Goal: Task Accomplishment & Management: Manage account settings

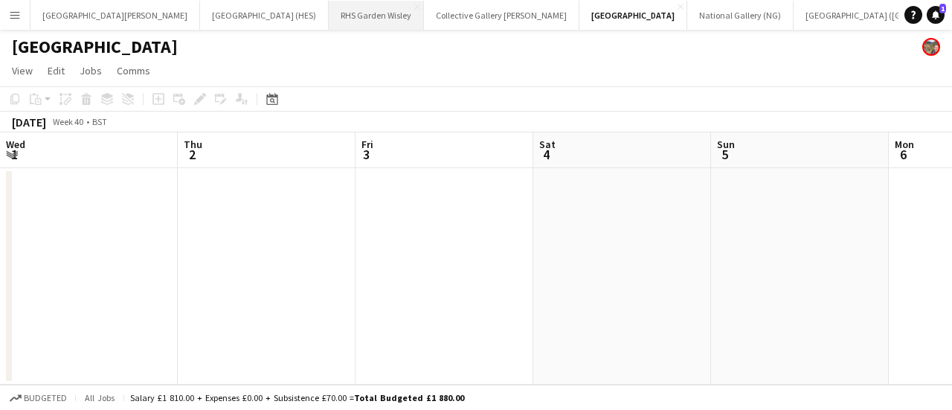
scroll to position [0, 568]
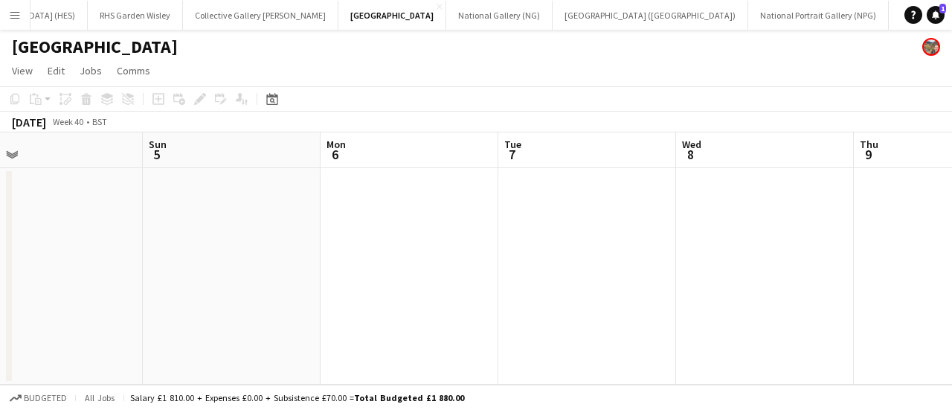
click at [0, 17] on button "Menu" at bounding box center [15, 15] width 30 height 30
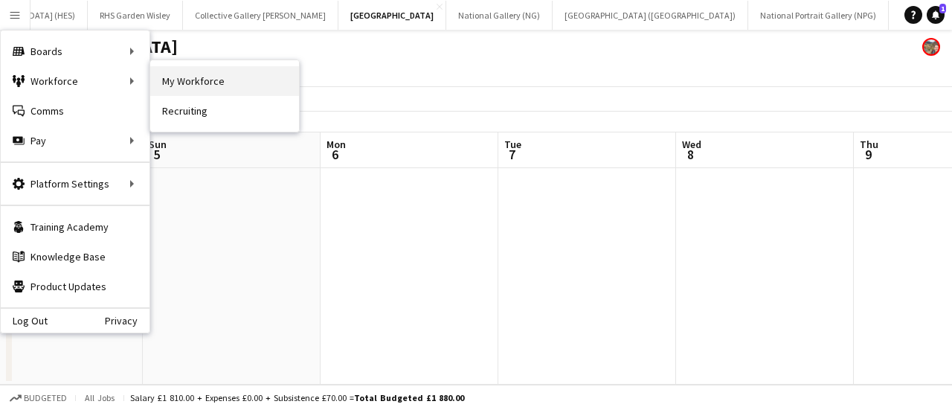
drag, startPoint x: 164, startPoint y: 80, endPoint x: 190, endPoint y: 71, distance: 27.5
click at [190, 71] on link "My Workforce" at bounding box center [224, 81] width 149 height 30
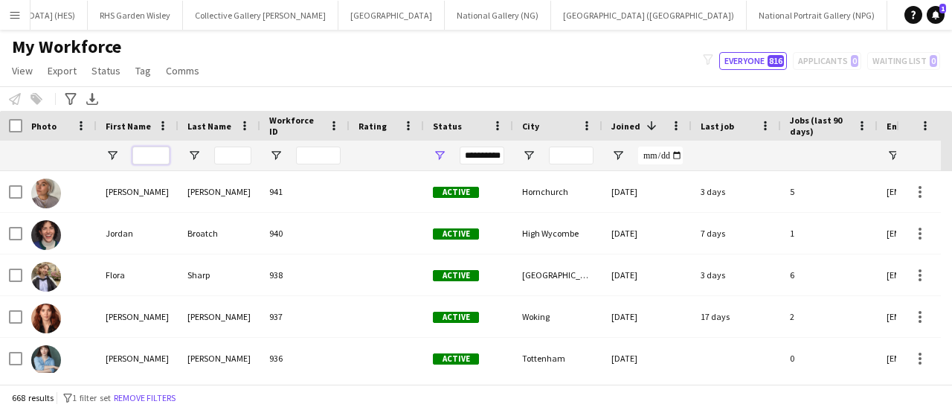
click at [147, 155] on input "First Name Filter Input" at bounding box center [150, 155] width 37 height 18
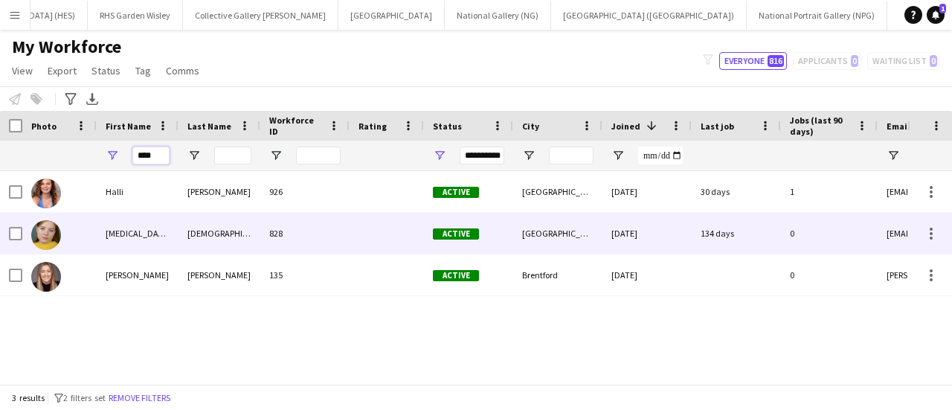
type input "****"
click at [126, 231] on div "[MEDICAL_DATA]" at bounding box center [138, 233] width 82 height 41
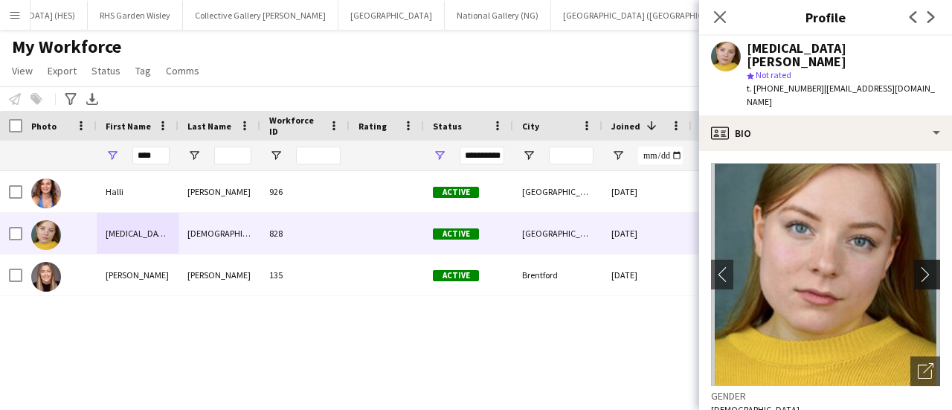
click at [918, 266] on app-icon "chevron-right" at bounding box center [929, 274] width 23 height 16
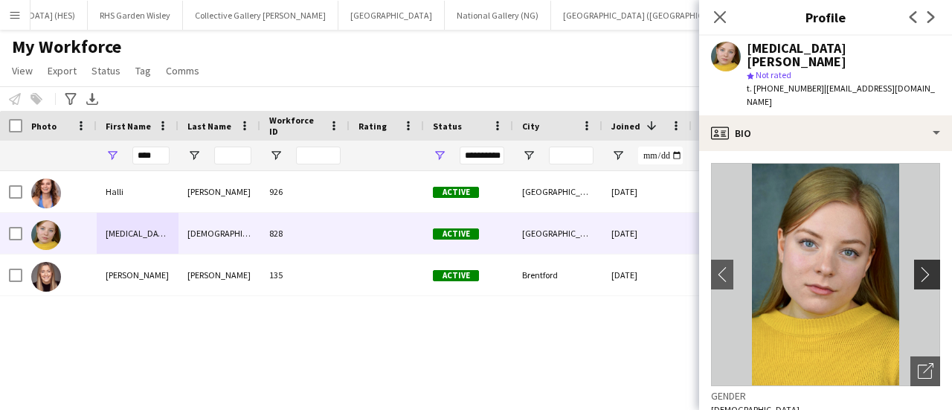
click at [918, 266] on app-icon "chevron-right" at bounding box center [929, 274] width 23 height 16
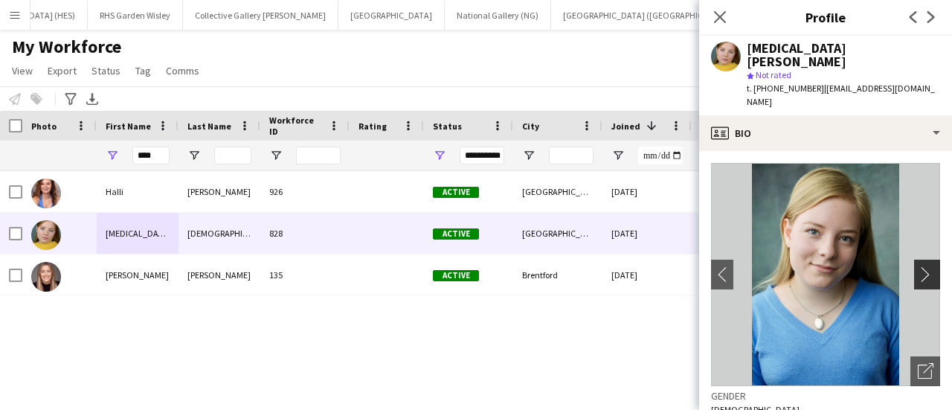
click at [918, 266] on app-icon "chevron-right" at bounding box center [929, 274] width 23 height 16
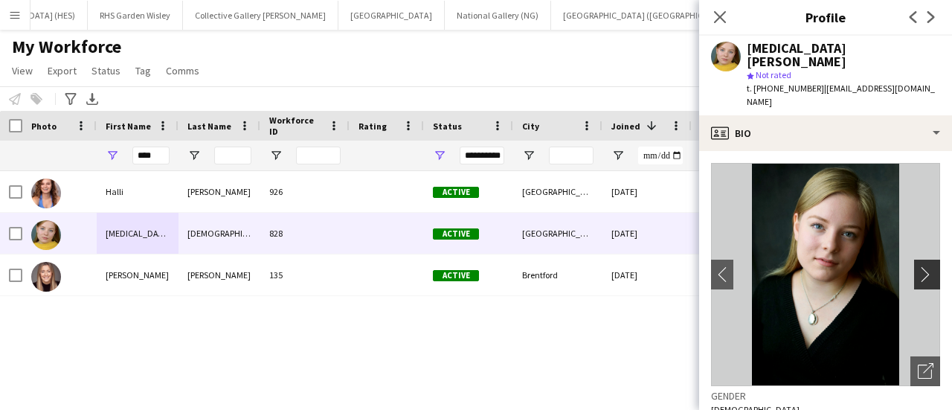
click at [918, 266] on app-icon "chevron-right" at bounding box center [929, 274] width 23 height 16
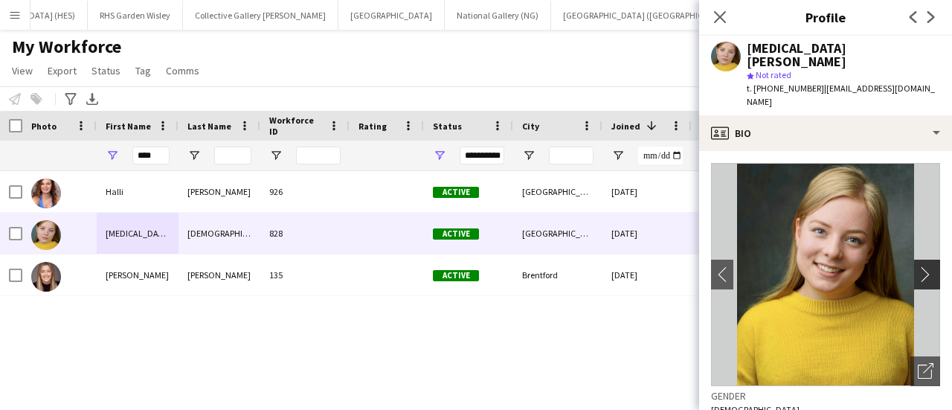
click at [918, 266] on app-icon "chevron-right" at bounding box center [929, 274] width 23 height 16
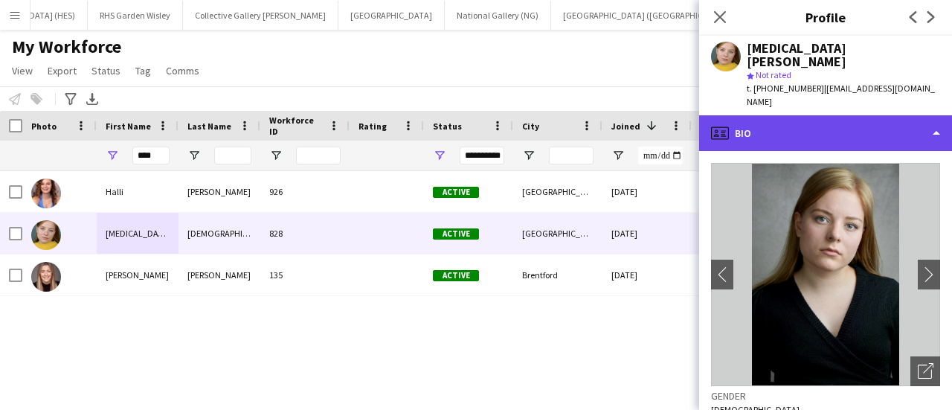
click at [877, 116] on div "profile Bio" at bounding box center [825, 133] width 253 height 36
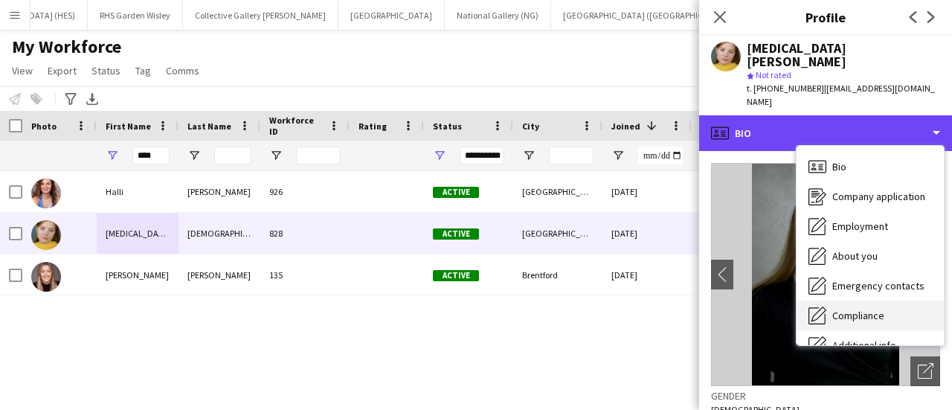
scroll to position [110, 0]
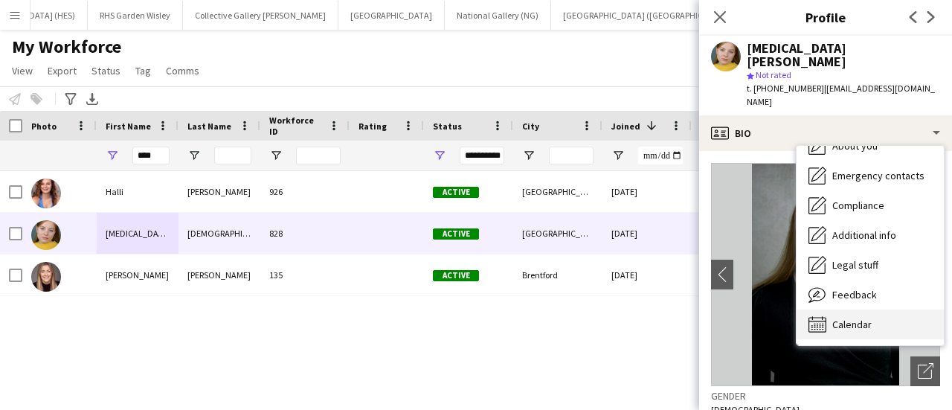
click at [841, 318] on span "Calendar" at bounding box center [851, 324] width 39 height 13
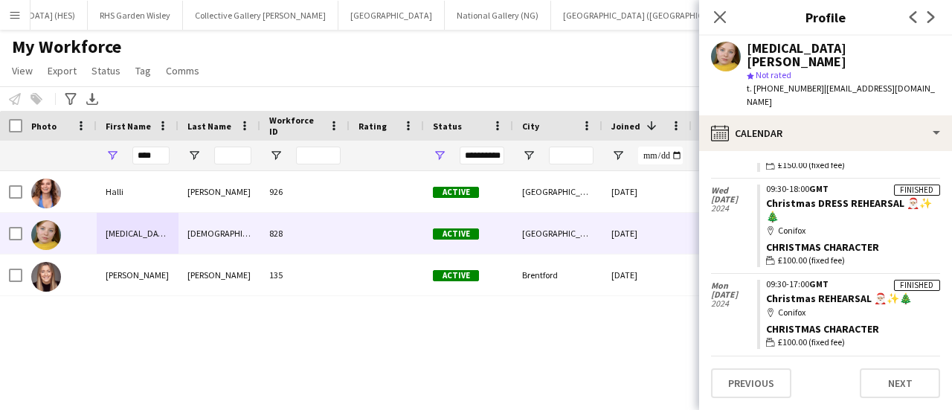
scroll to position [4255, 0]
click at [589, 45] on div "My Workforce View Views Default view New view Update view Delete view Edit name…" at bounding box center [476, 61] width 952 height 51
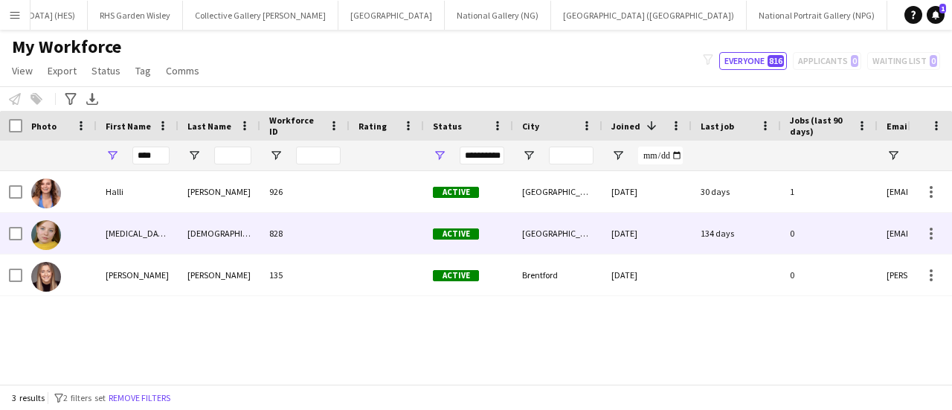
click at [196, 226] on div "[DEMOGRAPHIC_DATA]" at bounding box center [219, 233] width 82 height 41
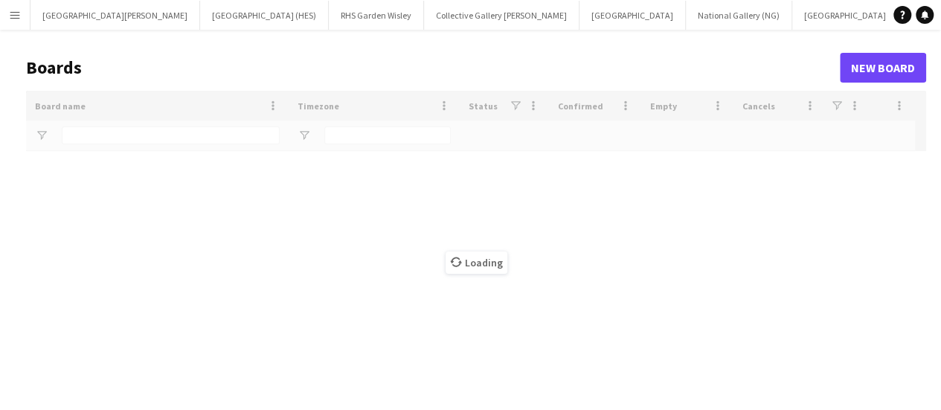
type input "******"
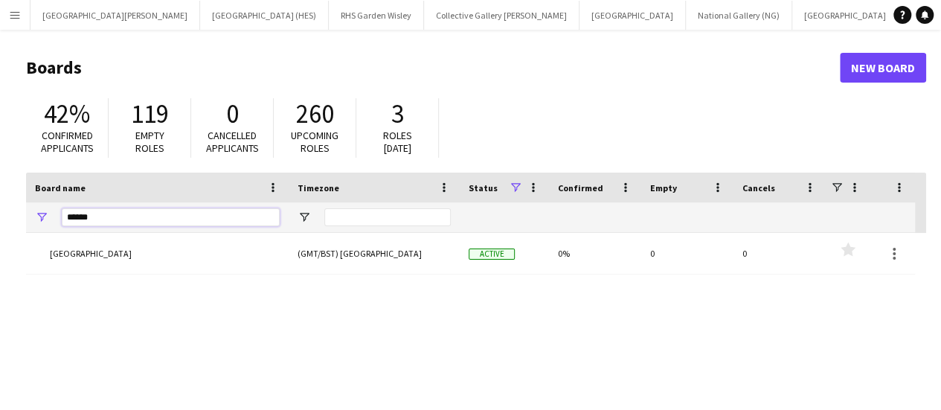
click at [144, 216] on input "******" at bounding box center [171, 217] width 218 height 18
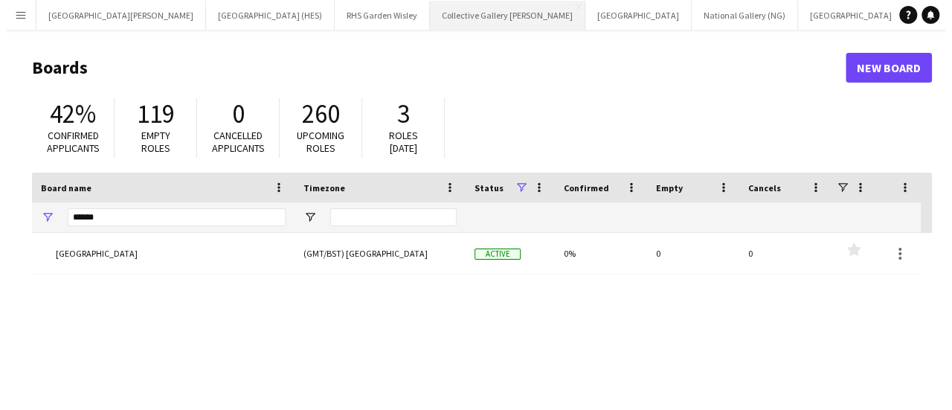
scroll to position [0, 252]
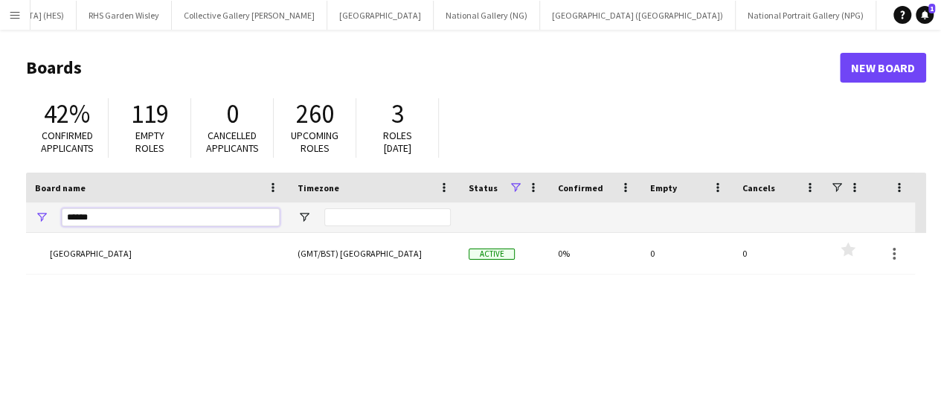
click at [153, 218] on input "******" at bounding box center [171, 217] width 218 height 18
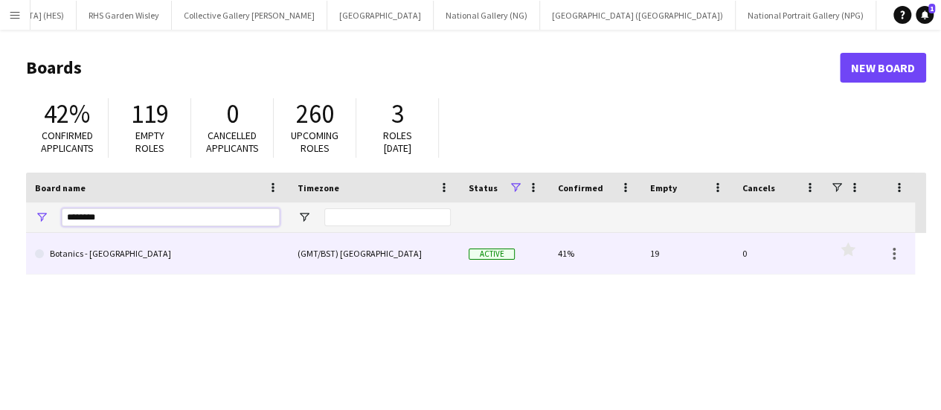
type input "********"
click at [150, 242] on link "Botanics - [GEOGRAPHIC_DATA]" at bounding box center [157, 254] width 245 height 42
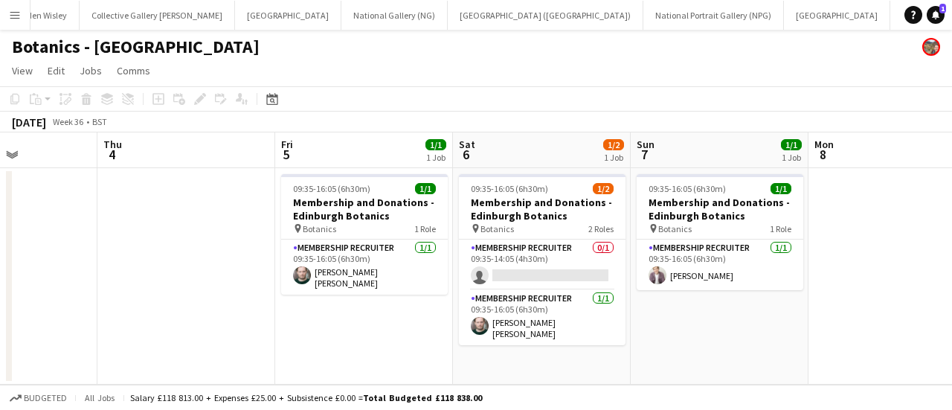
scroll to position [0, 614]
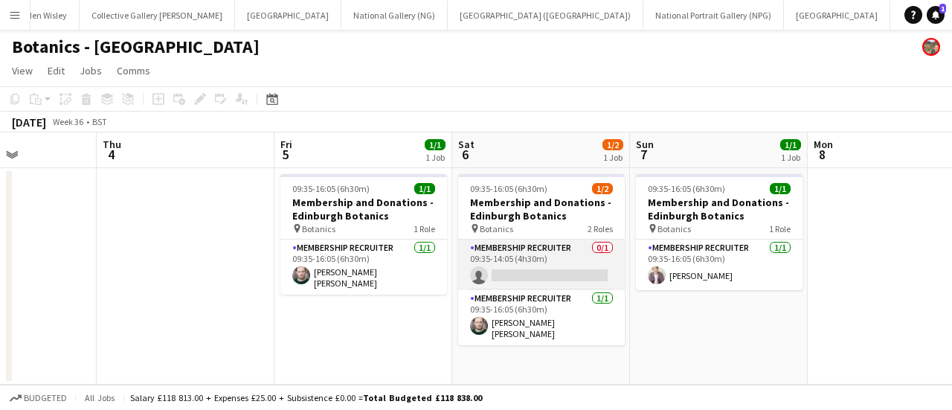
click at [500, 270] on app-card-role "Membership Recruiter 0/1 09:35-14:05 (4h30m) single-neutral-actions" at bounding box center [541, 264] width 167 height 51
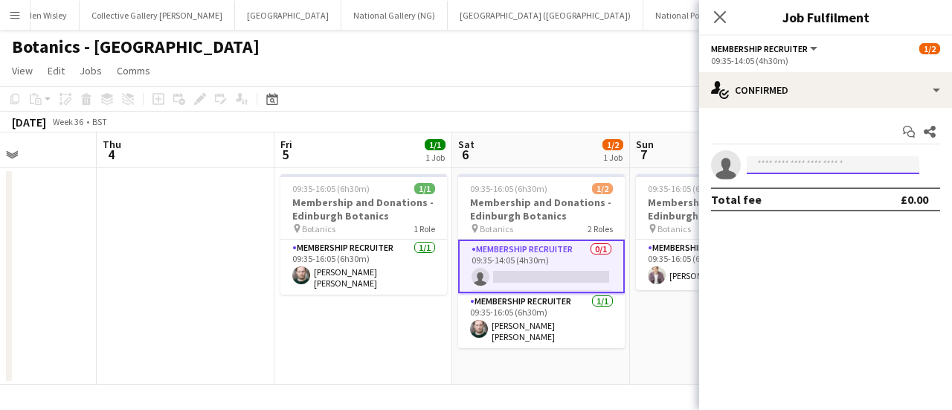
click at [830, 172] on input at bounding box center [833, 165] width 173 height 18
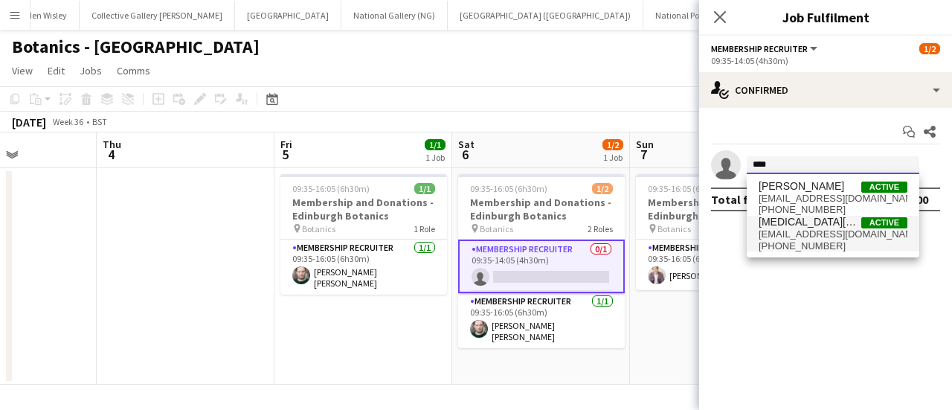
type input "****"
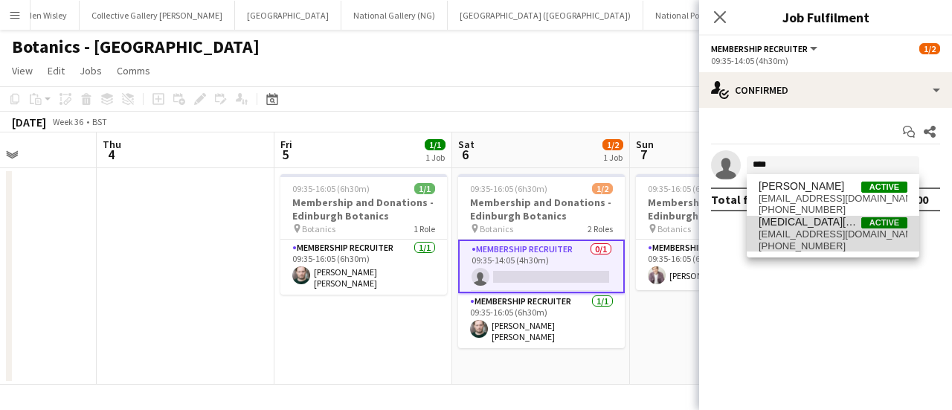
click at [819, 231] on span "[EMAIL_ADDRESS][DOMAIN_NAME]" at bounding box center [833, 234] width 149 height 12
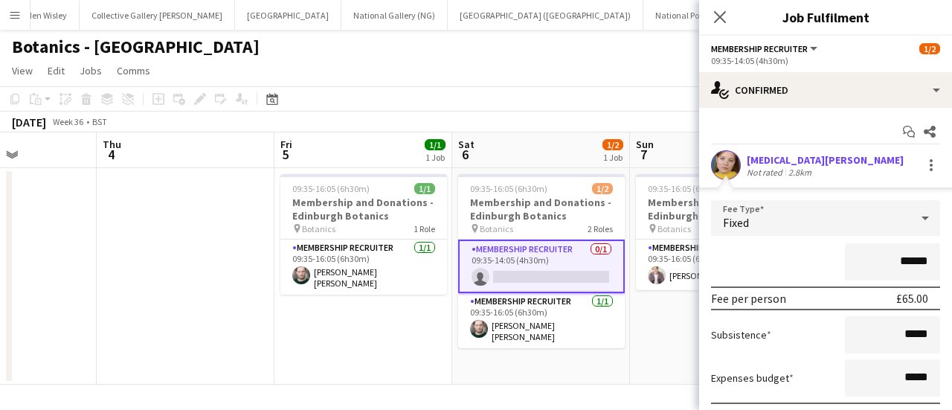
scroll to position [107, 0]
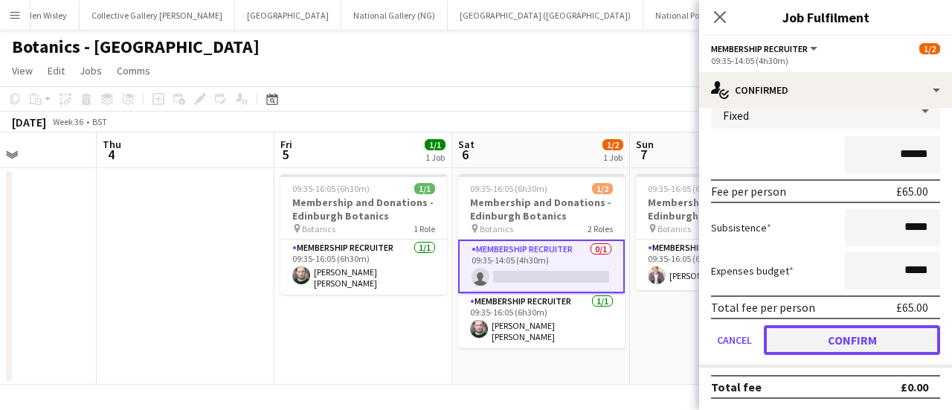
click at [825, 342] on button "Confirm" at bounding box center [852, 340] width 176 height 30
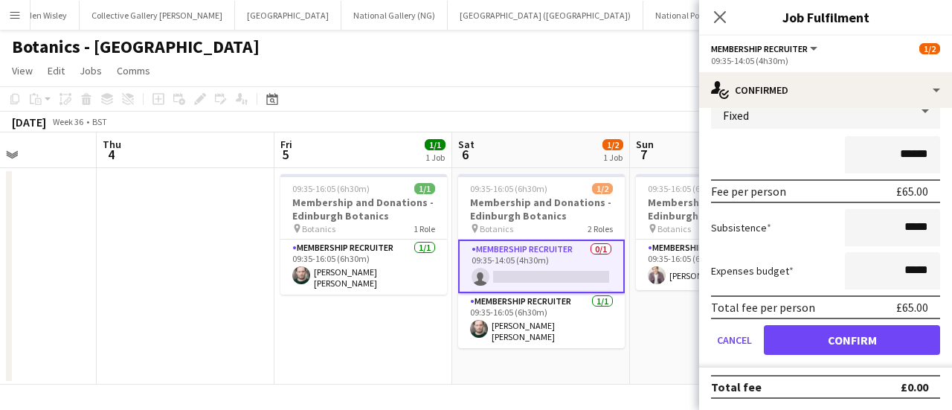
scroll to position [0, 0]
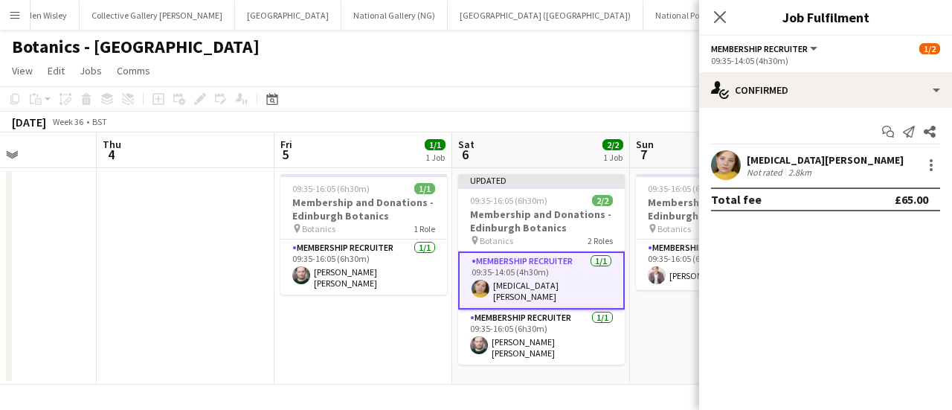
click at [611, 96] on app-toolbar "Copy Paste Paste Ctrl+V Paste with crew Ctrl+Shift+V Paste linked Job [GEOGRAPH…" at bounding box center [476, 98] width 952 height 25
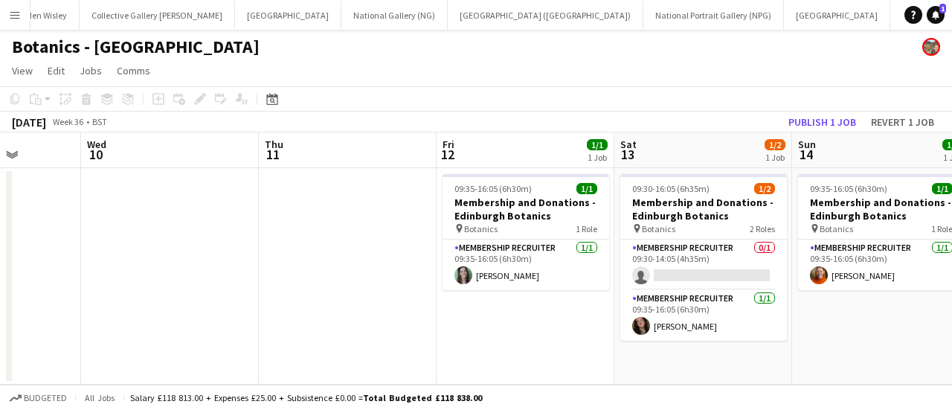
scroll to position [0, 631]
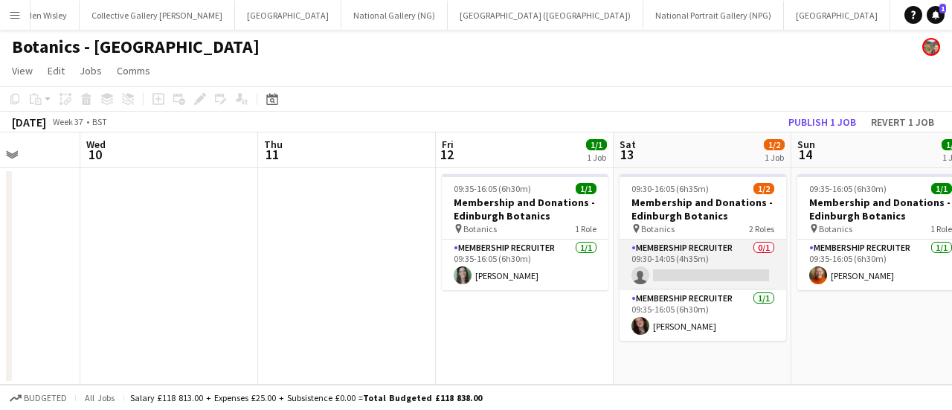
click at [680, 274] on app-card-role "Membership Recruiter 0/1 09:30-14:05 (4h35m) single-neutral-actions" at bounding box center [702, 264] width 167 height 51
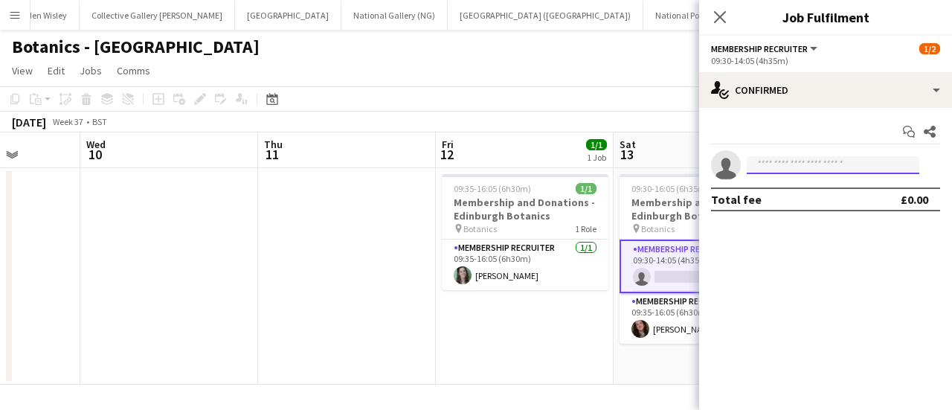
click at [815, 158] on input at bounding box center [833, 165] width 173 height 18
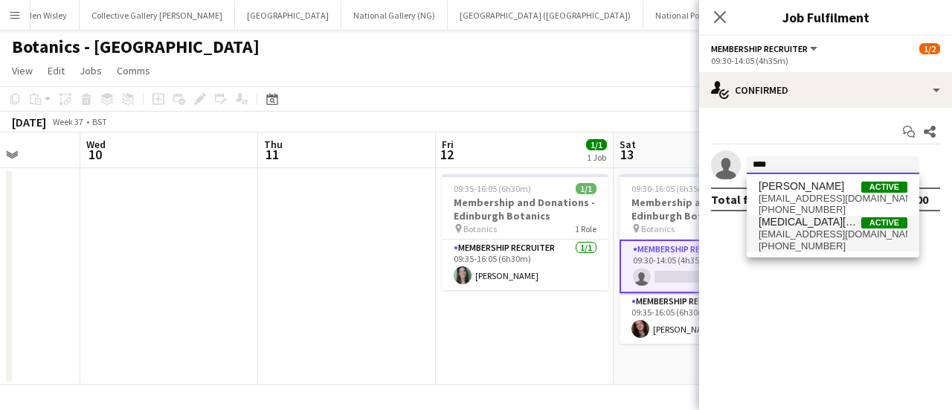
type input "****"
click at [759, 230] on span "[EMAIL_ADDRESS][DOMAIN_NAME]" at bounding box center [833, 234] width 149 height 12
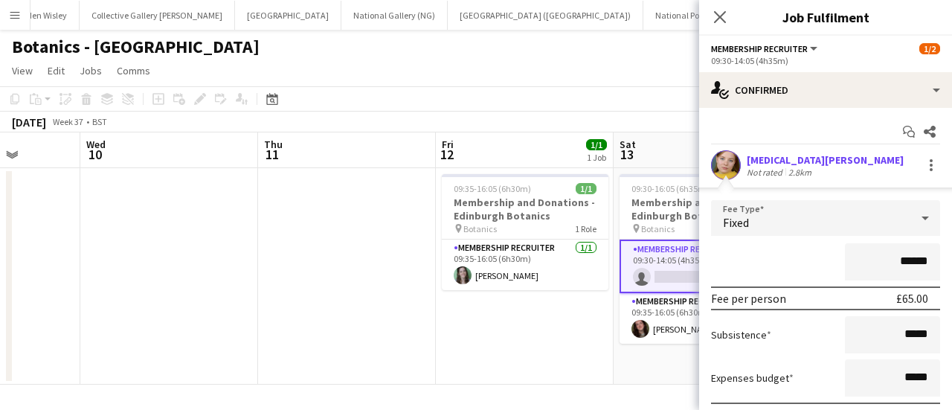
click at [451, 38] on div "Botanics - [GEOGRAPHIC_DATA]" at bounding box center [476, 44] width 952 height 28
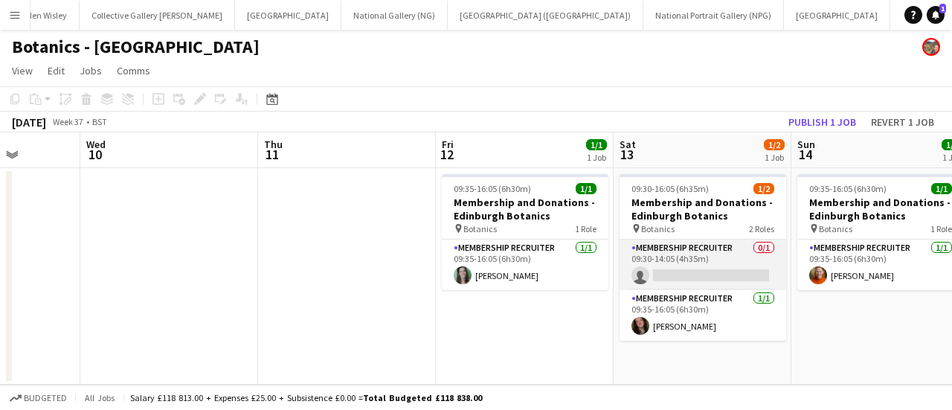
click at [735, 266] on app-card-role "Membership Recruiter 0/1 09:30-14:05 (4h35m) single-neutral-actions" at bounding box center [702, 264] width 167 height 51
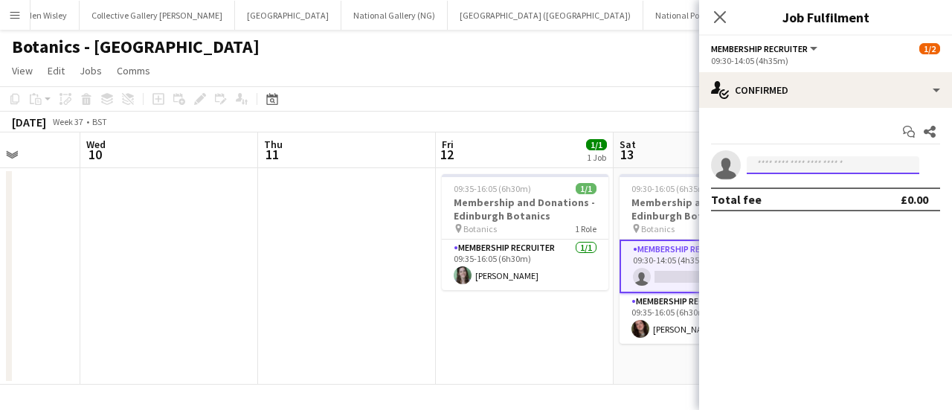
click at [772, 166] on input at bounding box center [833, 165] width 173 height 18
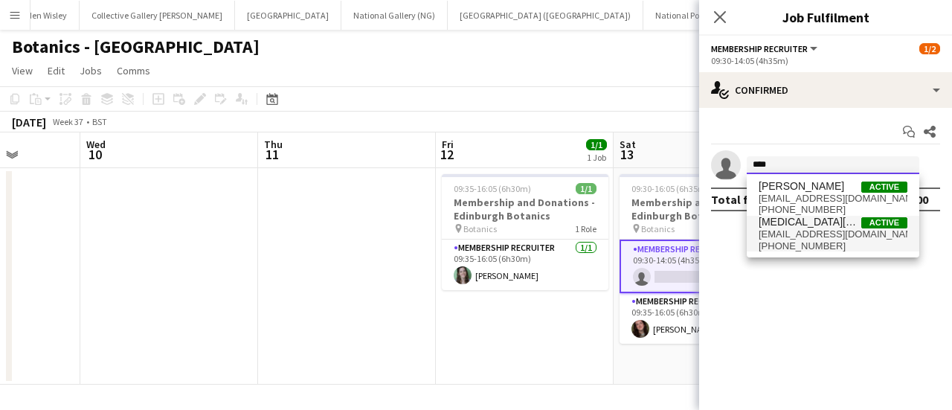
type input "****"
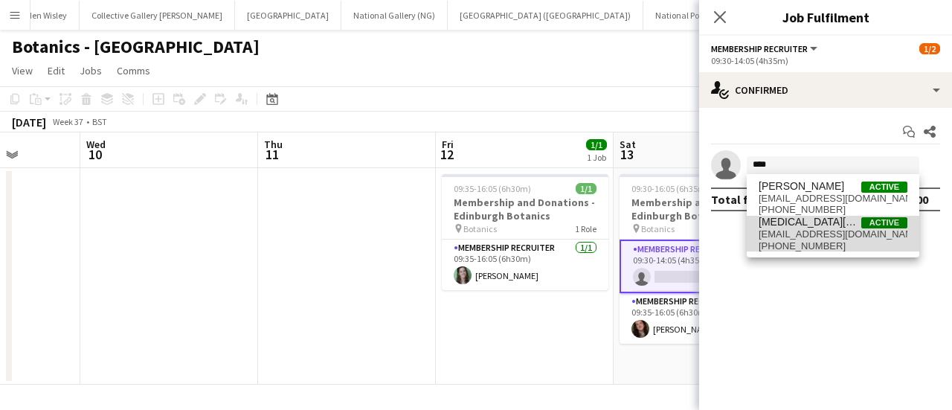
click at [784, 240] on span "[PHONE_NUMBER]" at bounding box center [833, 246] width 149 height 12
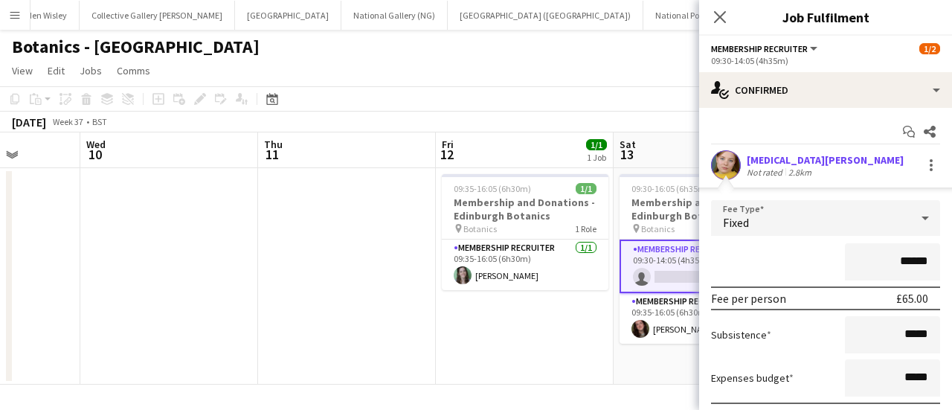
scroll to position [107, 0]
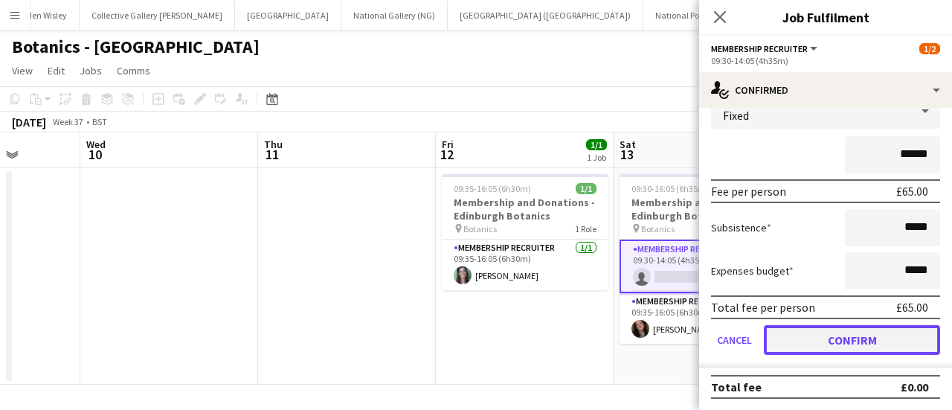
click at [790, 351] on button "Confirm" at bounding box center [852, 340] width 176 height 30
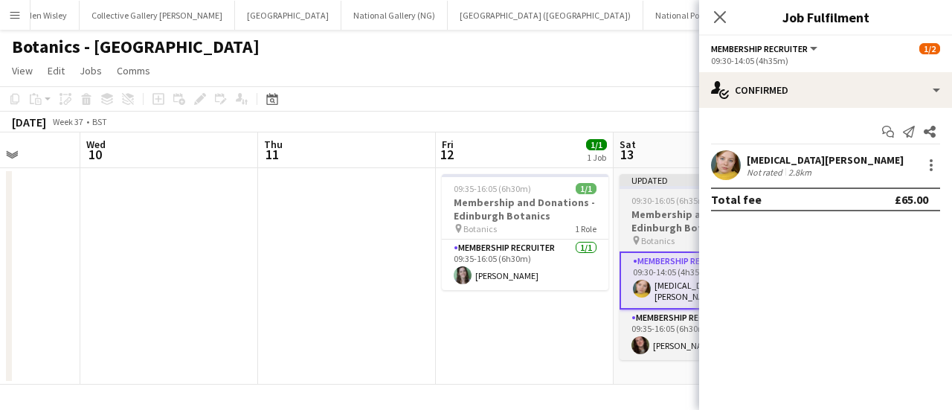
scroll to position [0, 0]
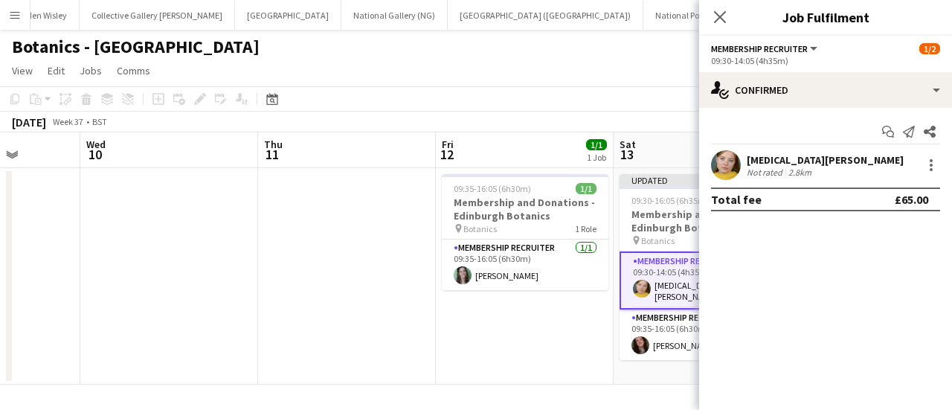
click at [634, 95] on app-toolbar "Copy Paste Paste Ctrl+V Paste with crew Ctrl+Shift+V Paste linked Job [GEOGRAPH…" at bounding box center [476, 98] width 952 height 25
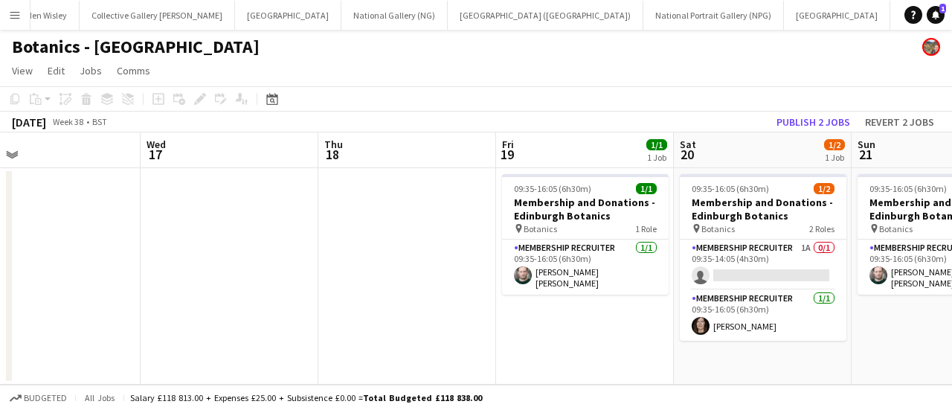
scroll to position [0, 437]
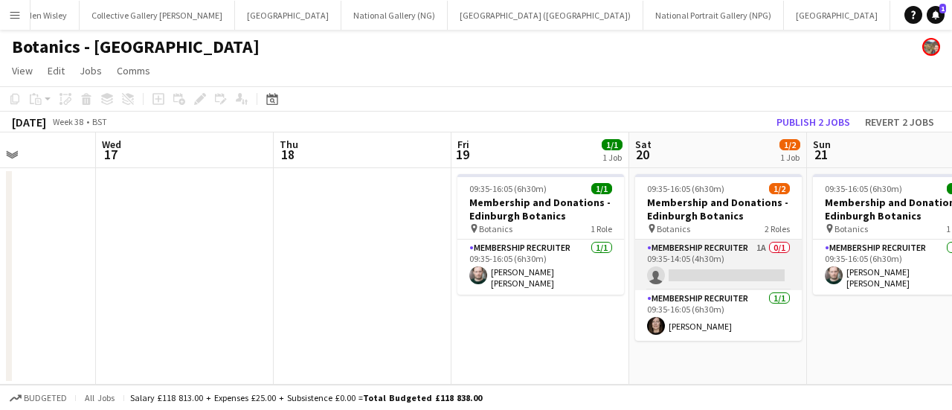
click at [720, 253] on app-card-role "Membership Recruiter 1A 0/1 09:35-14:05 (4h30m) single-neutral-actions" at bounding box center [718, 264] width 167 height 51
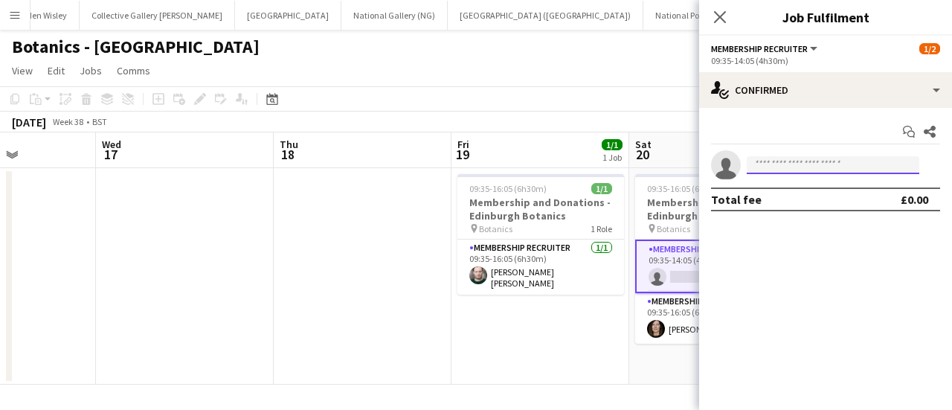
click at [756, 169] on input at bounding box center [833, 165] width 173 height 18
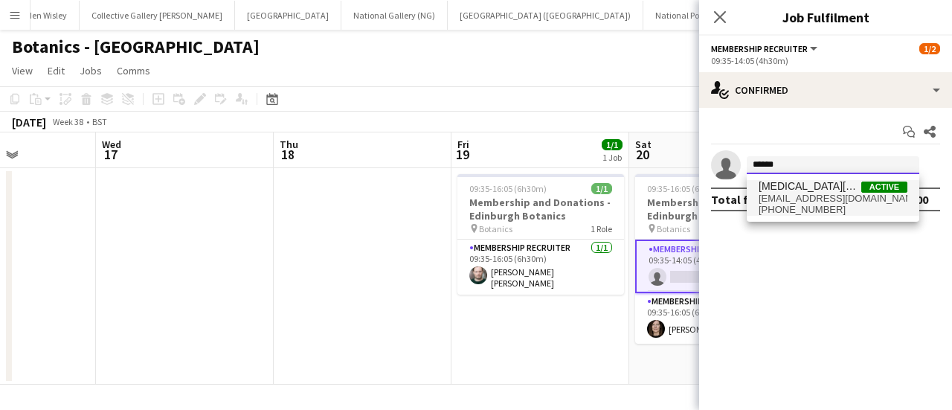
type input "******"
click at [789, 202] on span "[EMAIL_ADDRESS][DOMAIN_NAME]" at bounding box center [833, 199] width 149 height 12
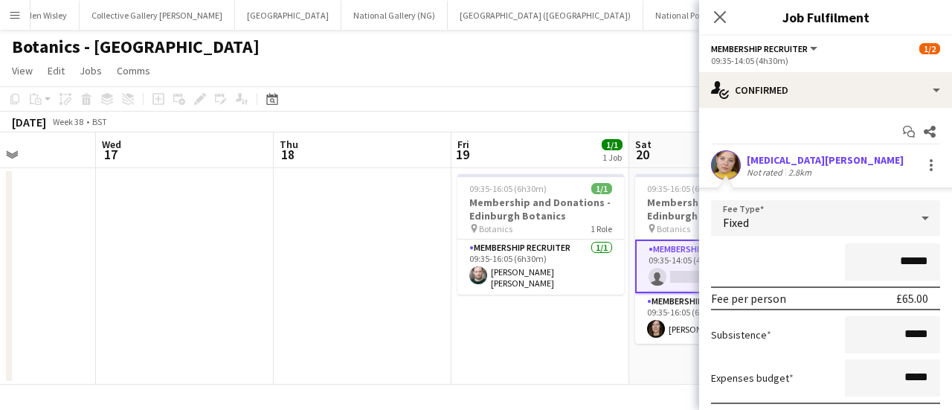
click at [776, 240] on form "Fee Type Fixed ****** Fee per person £65.00 Subsistence ***** Expenses budget *…" at bounding box center [825, 337] width 253 height 274
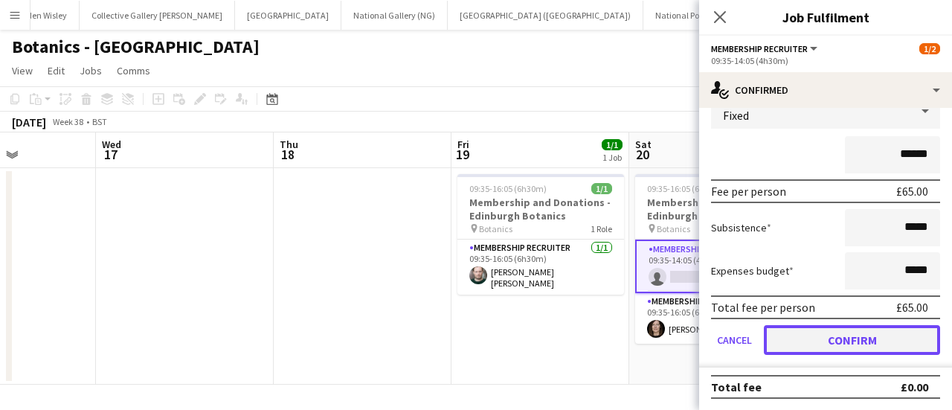
click at [778, 330] on button "Confirm" at bounding box center [852, 340] width 176 height 30
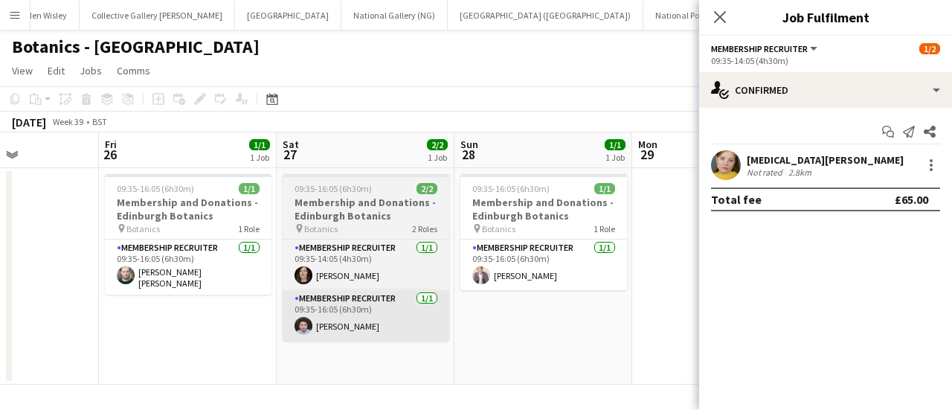
scroll to position [0, 426]
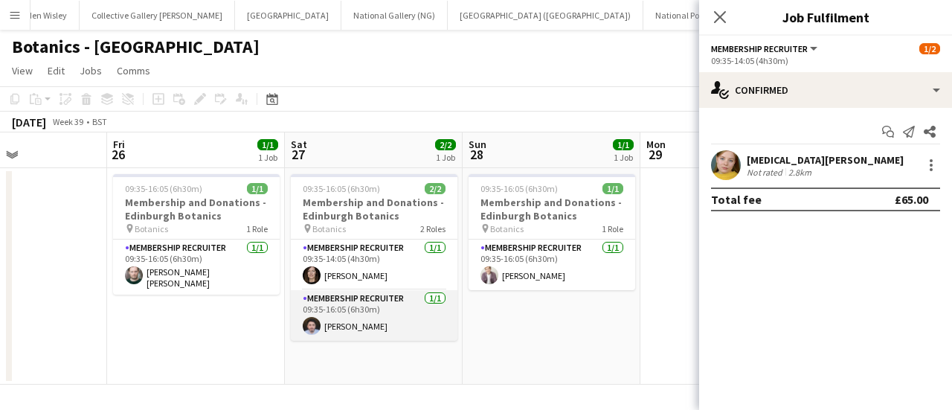
click at [370, 316] on app-card-role "Membership Recruiter [DATE] 09:35-16:05 (6h30m) [PERSON_NAME]" at bounding box center [374, 315] width 167 height 51
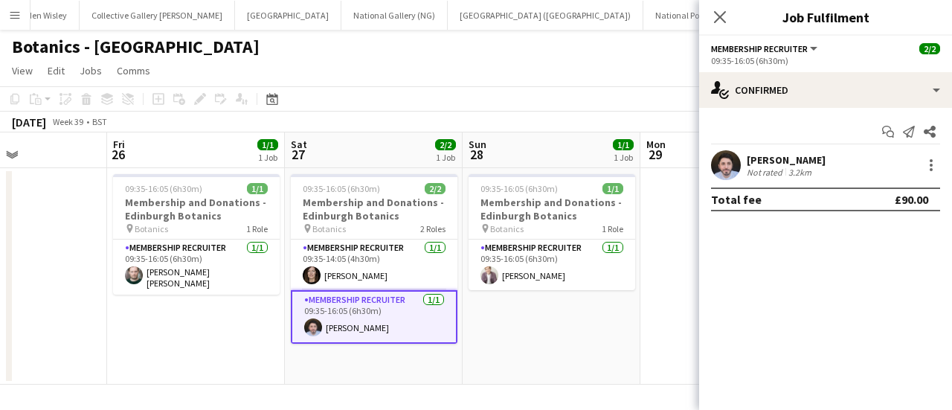
scroll to position [0, 427]
click at [933, 159] on div at bounding box center [931, 165] width 18 height 18
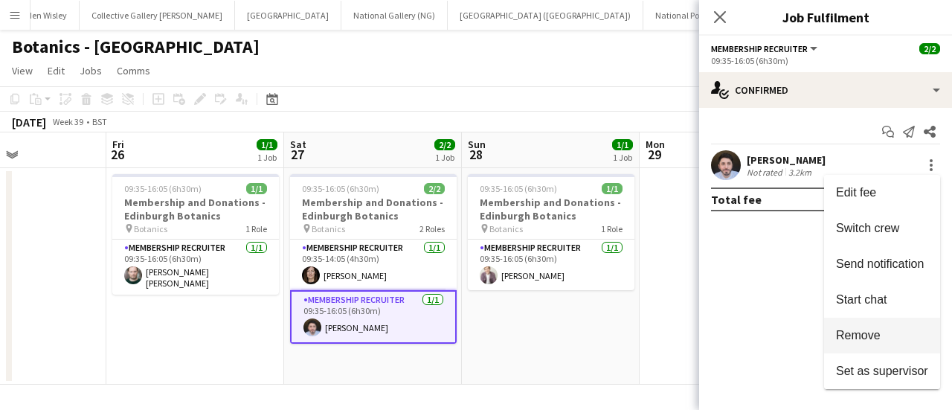
click at [916, 322] on button "Remove" at bounding box center [882, 336] width 116 height 36
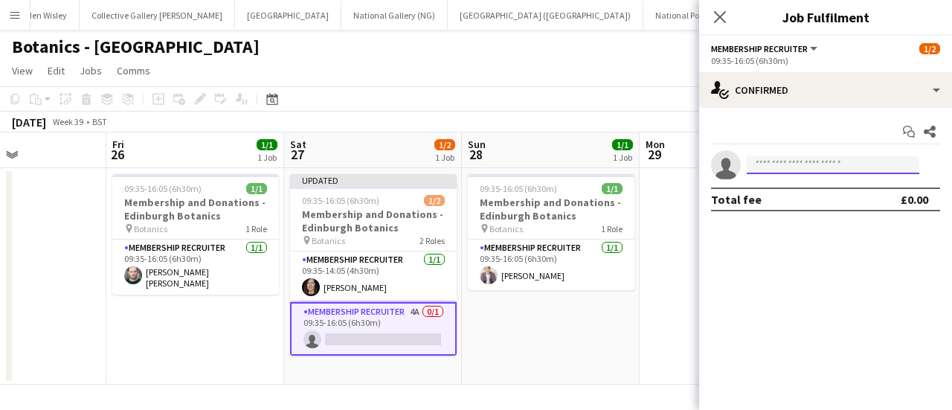
click at [809, 167] on input at bounding box center [833, 165] width 173 height 18
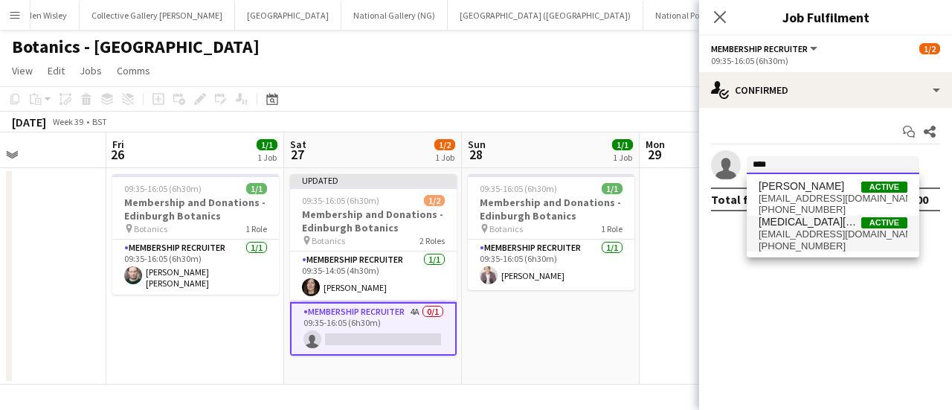
type input "****"
click at [773, 231] on span "[EMAIL_ADDRESS][DOMAIN_NAME]" at bounding box center [833, 234] width 149 height 12
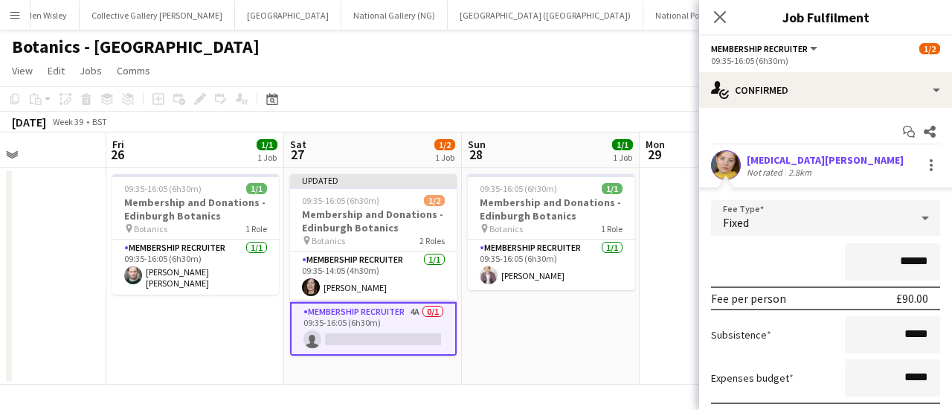
click at [747, 267] on div "******" at bounding box center [825, 261] width 229 height 37
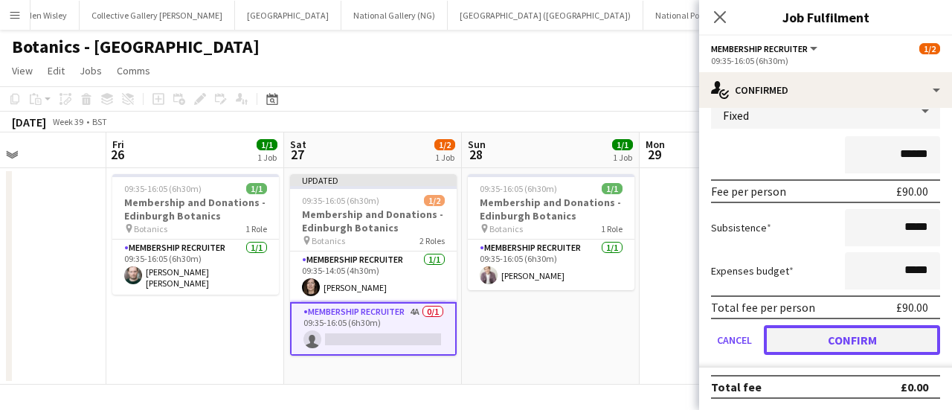
click at [787, 338] on button "Confirm" at bounding box center [852, 340] width 176 height 30
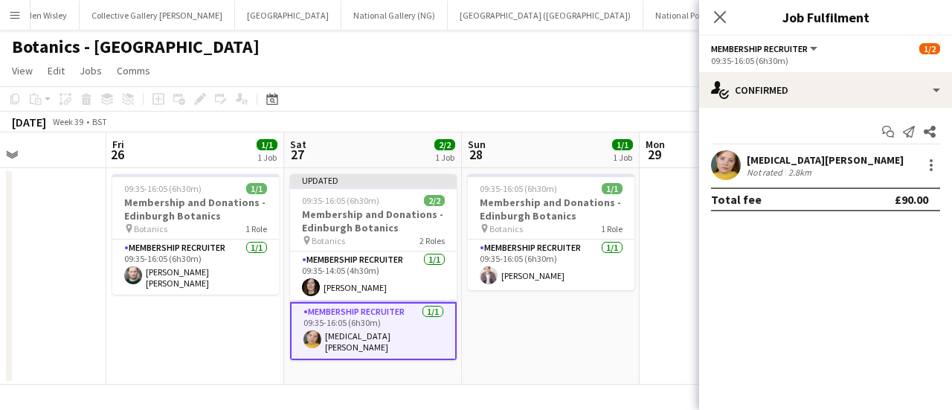
scroll to position [0, 0]
click at [582, 53] on div "Botanics - [GEOGRAPHIC_DATA]" at bounding box center [476, 44] width 952 height 28
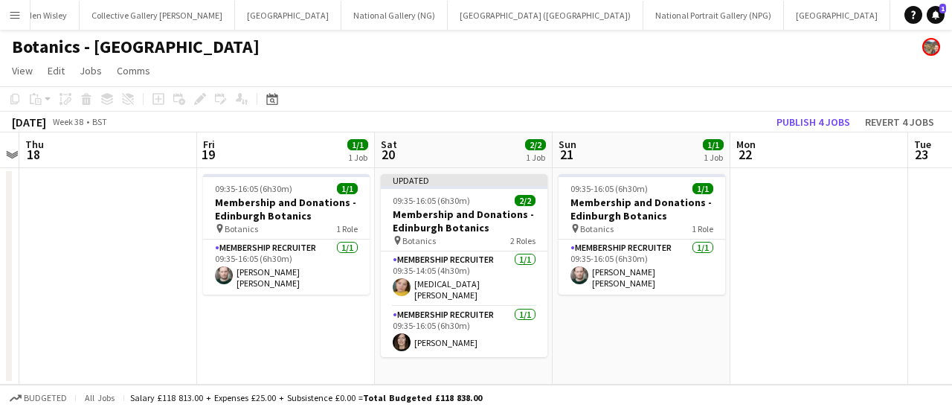
scroll to position [0, 410]
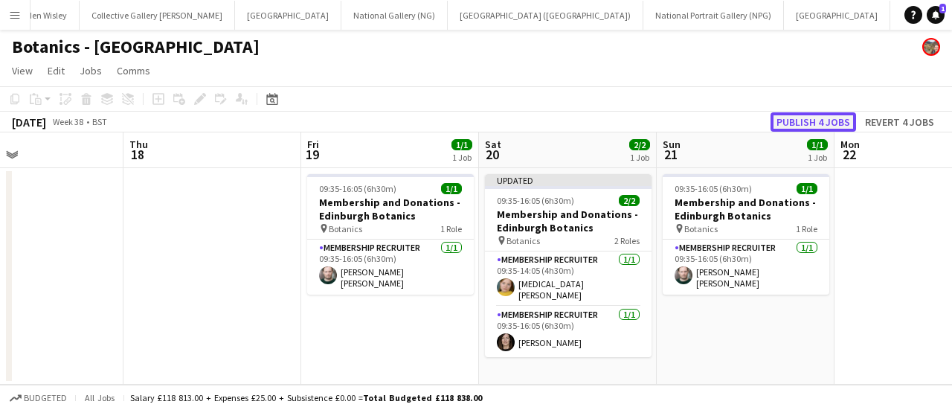
click at [794, 118] on button "Publish 4 jobs" at bounding box center [813, 121] width 86 height 19
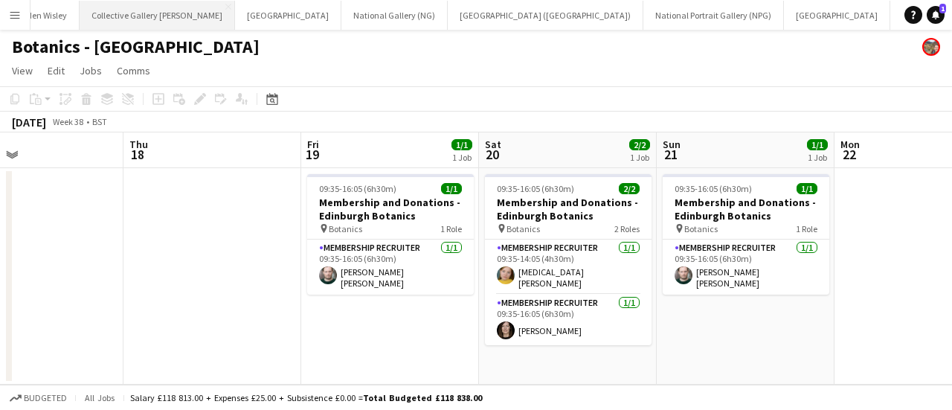
click at [80, 13] on button "Collective Gallery [PERSON_NAME][GEOGRAPHIC_DATA]" at bounding box center [157, 15] width 155 height 29
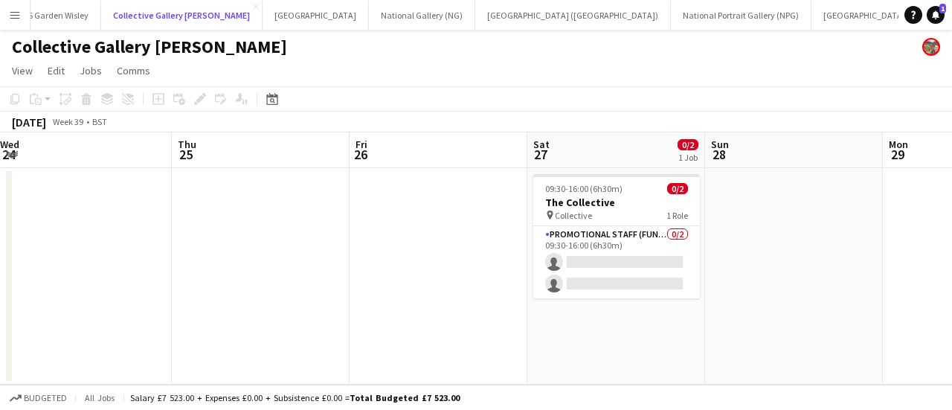
scroll to position [0, 458]
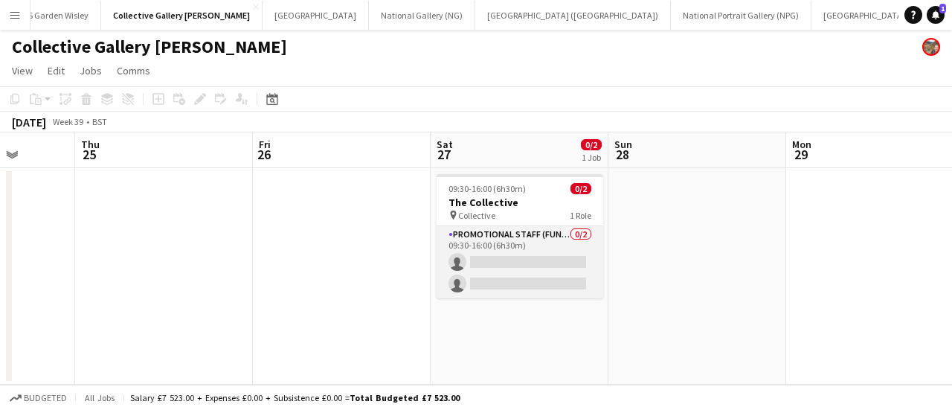
click at [511, 269] on app-card-role "Promotional Staff (Fundraiser) 0/2 09:30-16:00 (6h30m) single-neutral-actions s…" at bounding box center [520, 262] width 167 height 72
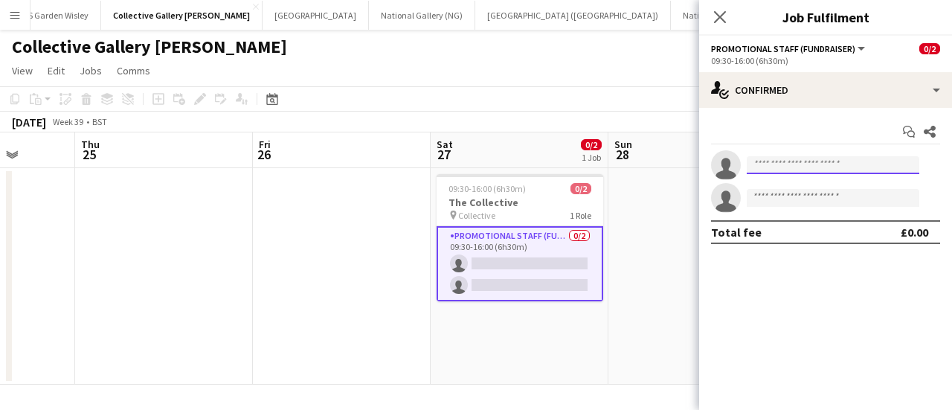
click at [793, 164] on input at bounding box center [833, 165] width 173 height 18
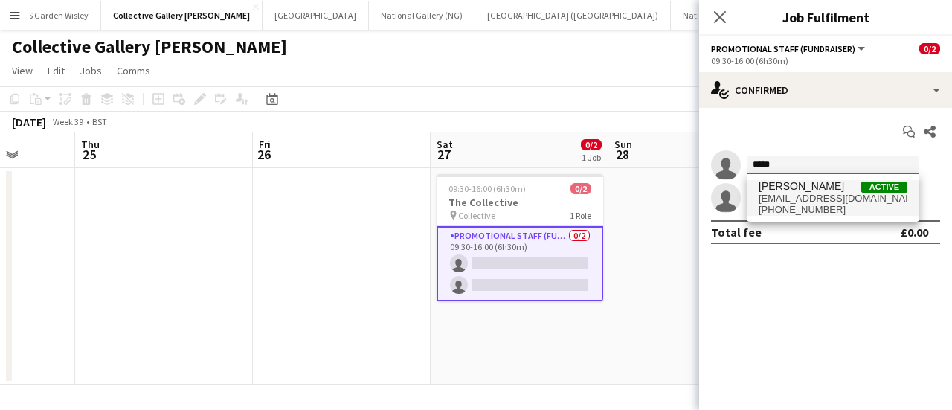
type input "****"
click at [806, 202] on span "[EMAIL_ADDRESS][DOMAIN_NAME]" at bounding box center [833, 199] width 149 height 12
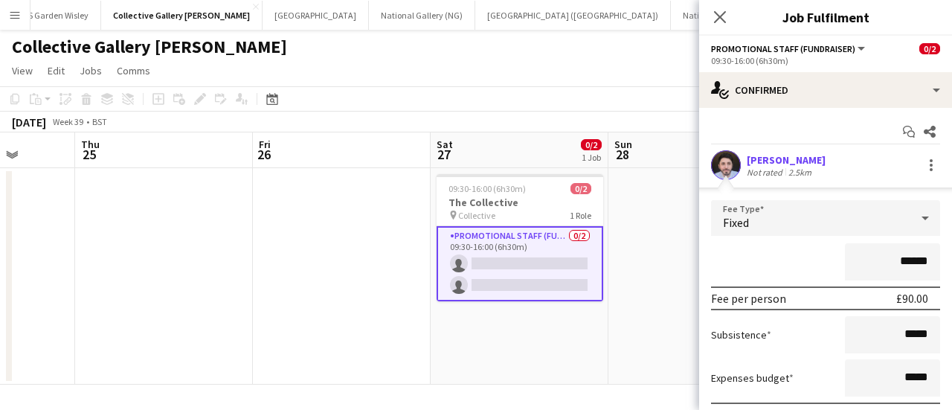
scroll to position [140, 0]
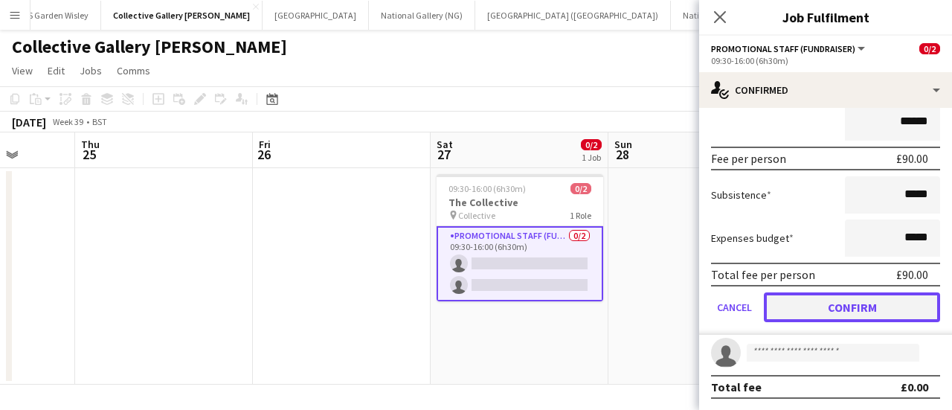
click at [797, 299] on button "Confirm" at bounding box center [852, 307] width 176 height 30
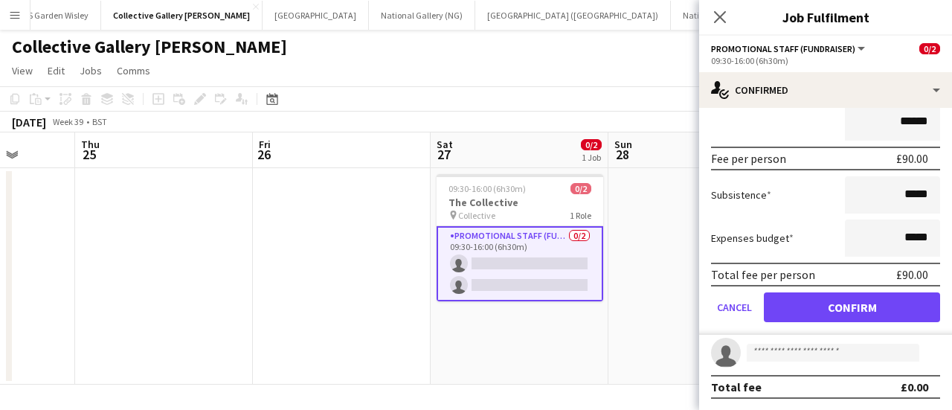
scroll to position [0, 0]
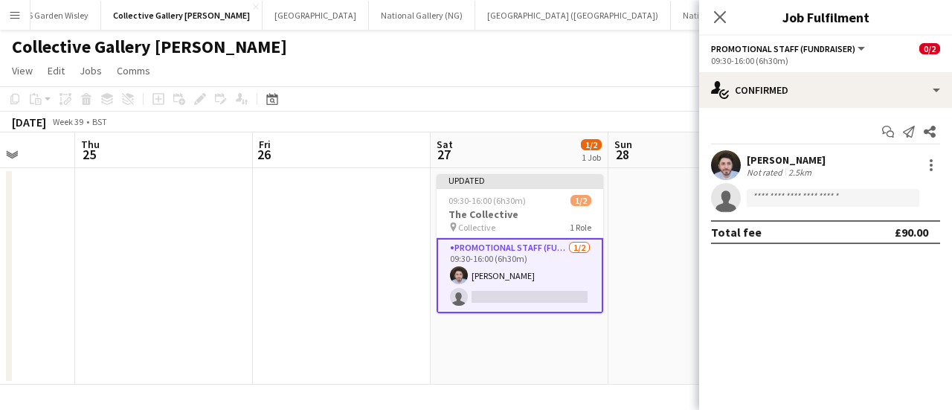
click at [654, 79] on app-page-menu "View Day view expanded Day view collapsed Month view Date picker Jump to [DATE]…" at bounding box center [476, 72] width 952 height 28
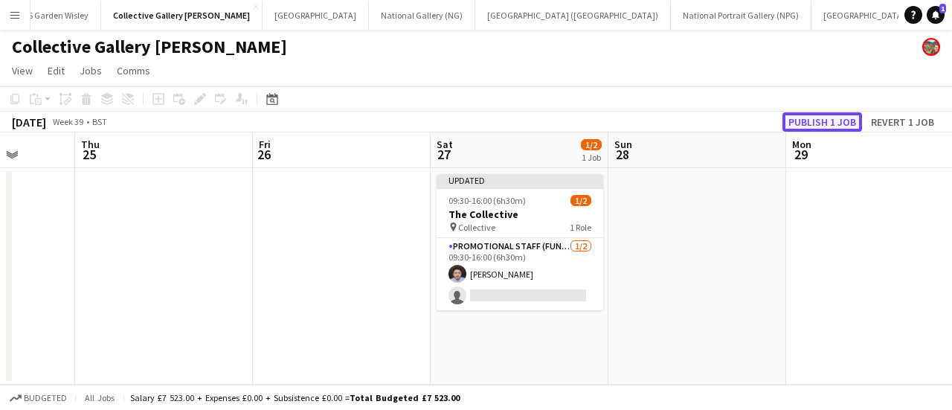
click at [826, 121] on button "Publish 1 job" at bounding box center [822, 121] width 80 height 19
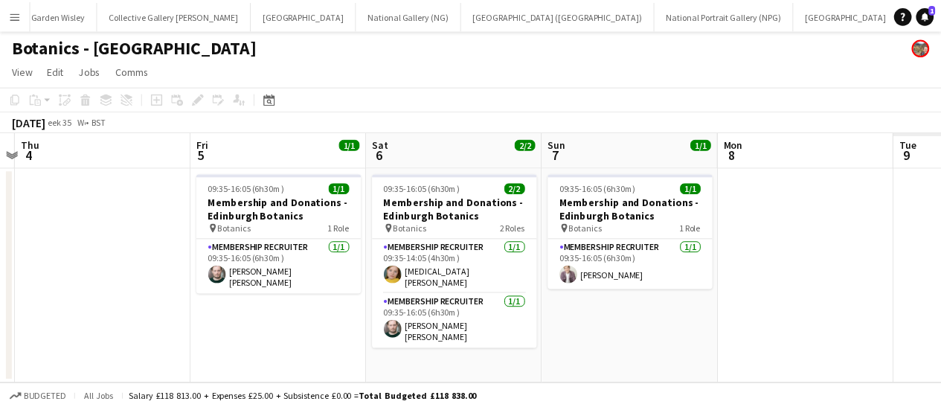
scroll to position [0, 392]
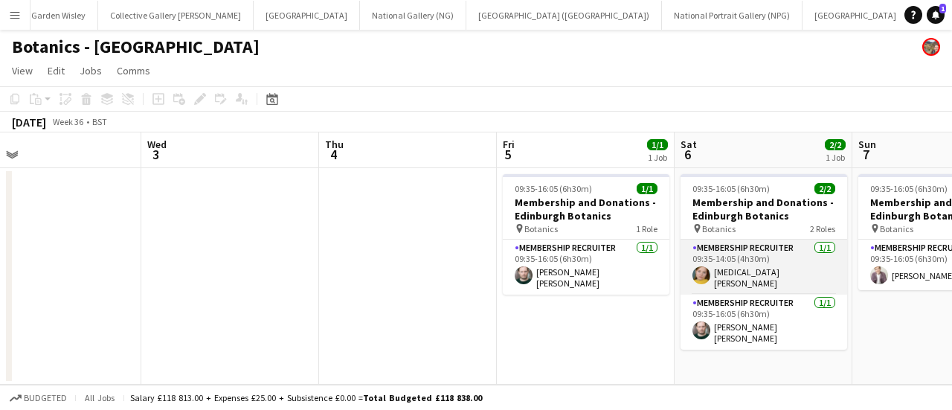
click at [762, 280] on app-card-role "Membership Recruiter [DATE] 09:35-14:05 (4h30m) [MEDICAL_DATA][PERSON_NAME]" at bounding box center [763, 266] width 167 height 55
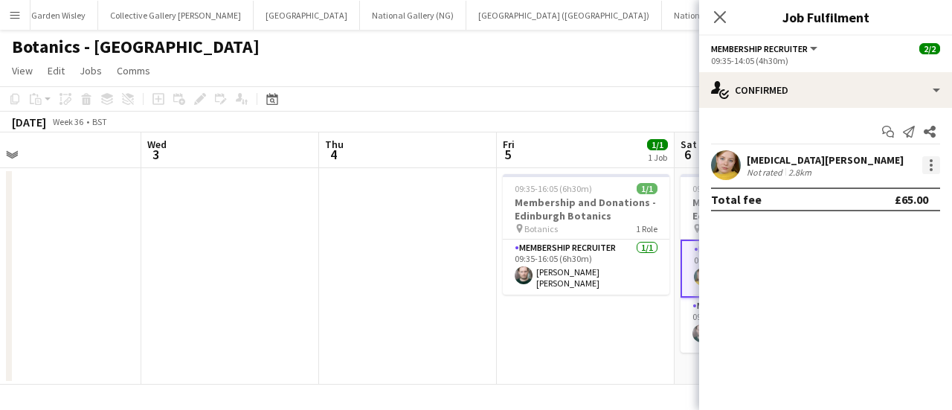
click at [933, 163] on div at bounding box center [931, 165] width 18 height 18
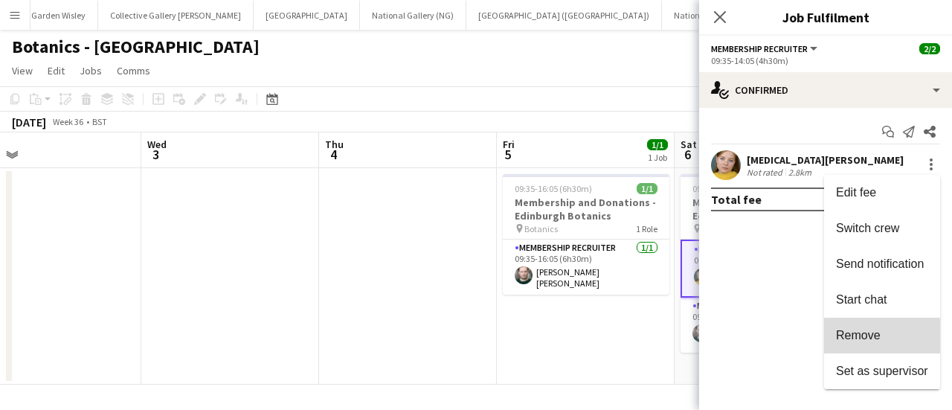
click at [884, 335] on span "Remove" at bounding box center [882, 335] width 92 height 13
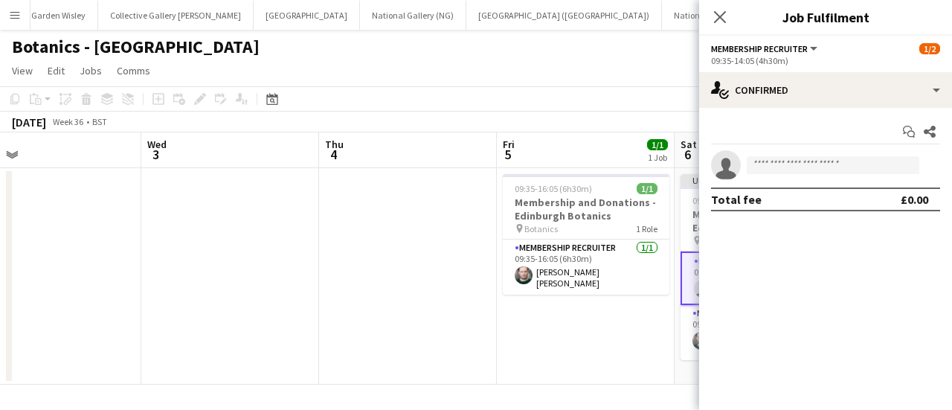
click at [570, 71] on app-page-menu "View Day view expanded Day view collapsed Month view Date picker Jump to [DATE]…" at bounding box center [476, 72] width 952 height 28
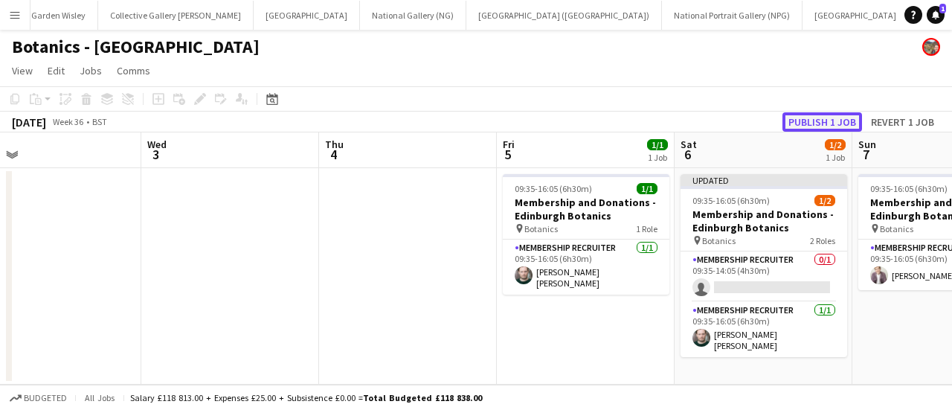
click at [834, 121] on button "Publish 1 job" at bounding box center [822, 121] width 80 height 19
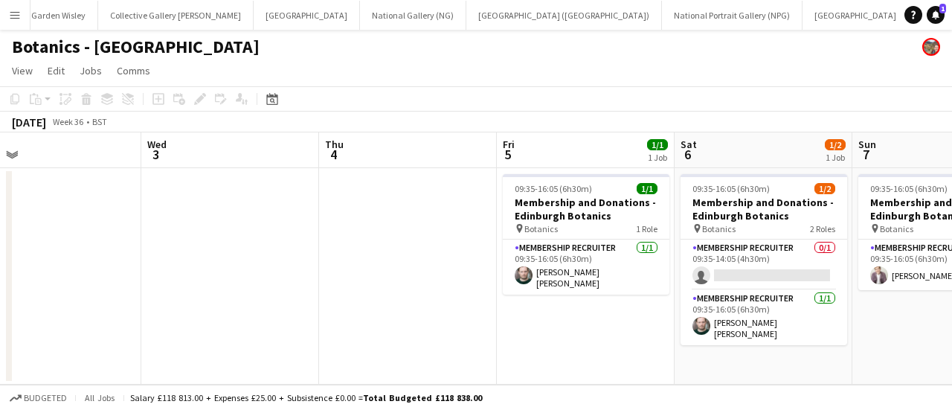
click at [599, 53] on div "Botanics - [GEOGRAPHIC_DATA]" at bounding box center [476, 44] width 952 height 28
click at [327, 39] on div "Botanics - [GEOGRAPHIC_DATA]" at bounding box center [476, 44] width 952 height 28
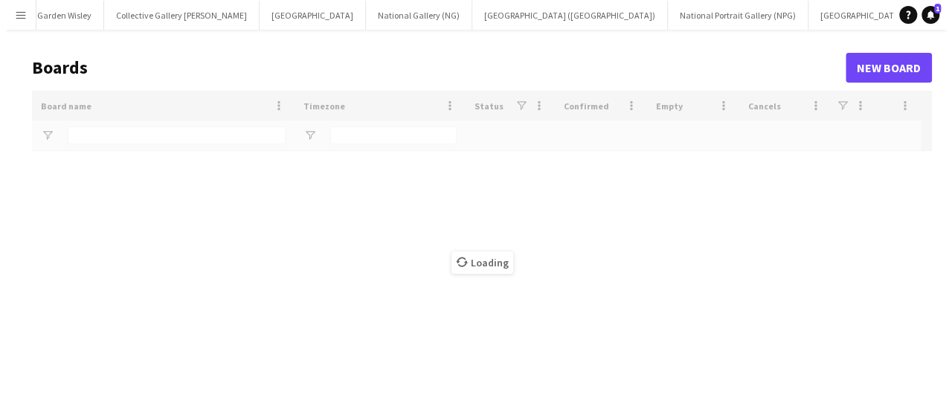
scroll to position [0, 252]
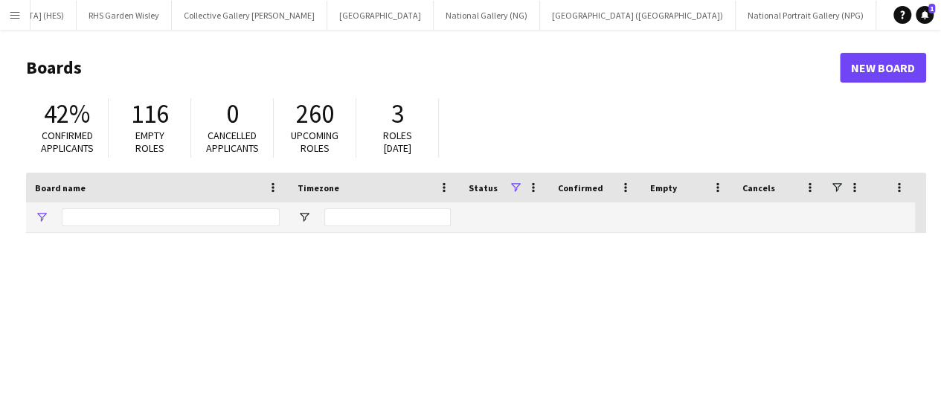
type input "********"
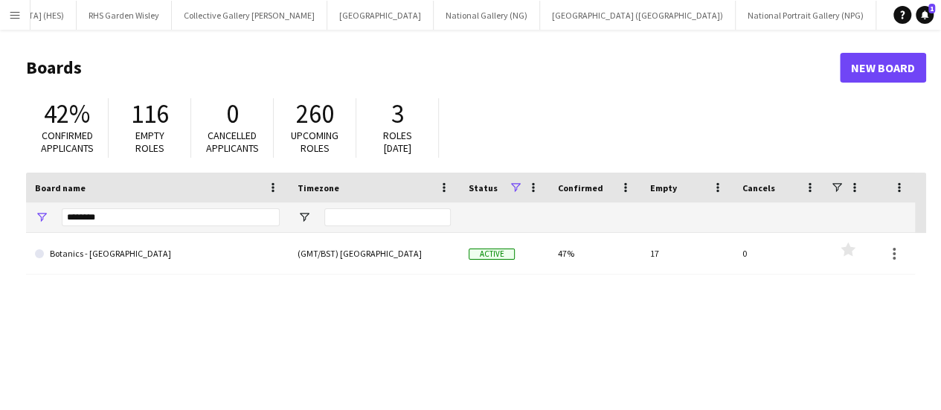
click at [6, 9] on button "Menu" at bounding box center [15, 15] width 30 height 30
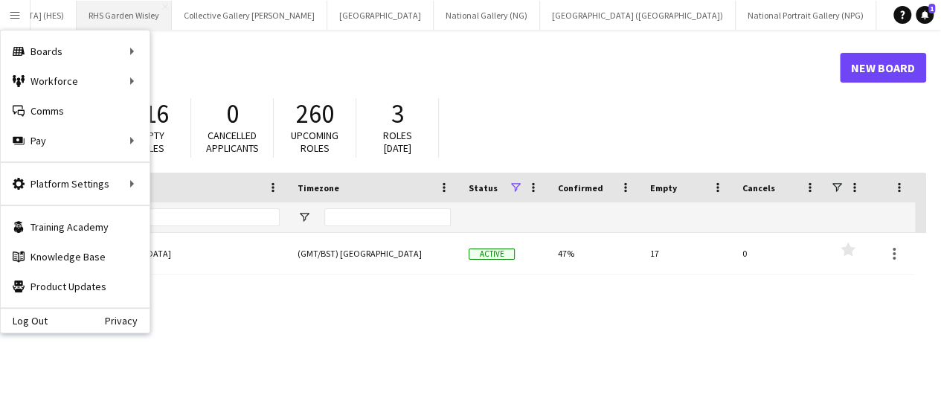
click at [77, 16] on button "RHS Garden Wisley Close" at bounding box center [124, 15] width 95 height 29
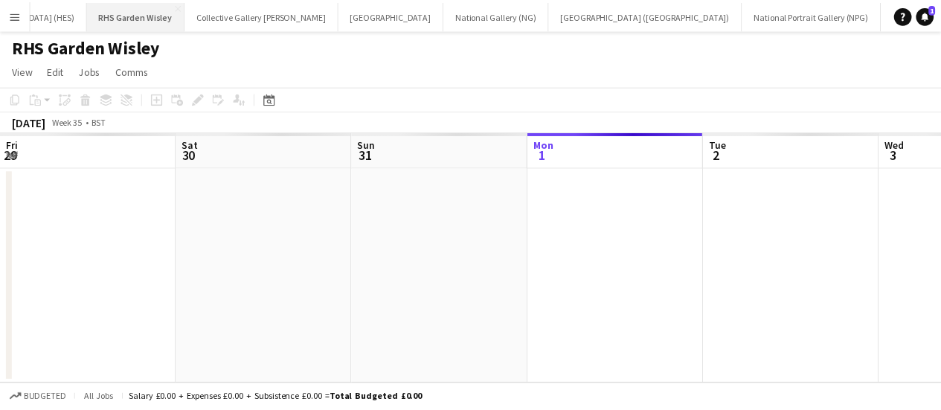
scroll to position [0, 355]
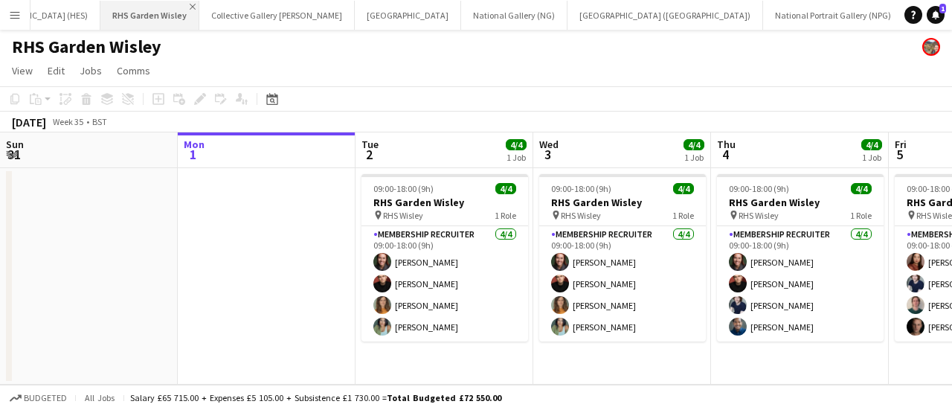
click at [190, 7] on app-icon "Close" at bounding box center [193, 7] width 6 height 6
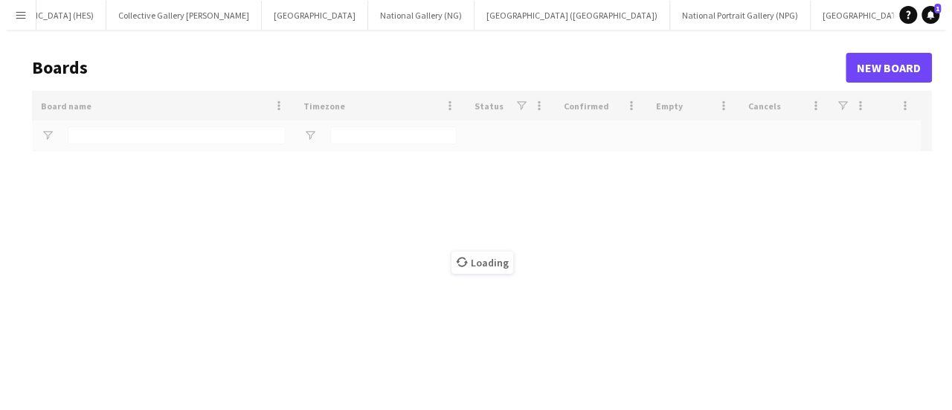
scroll to position [0, 158]
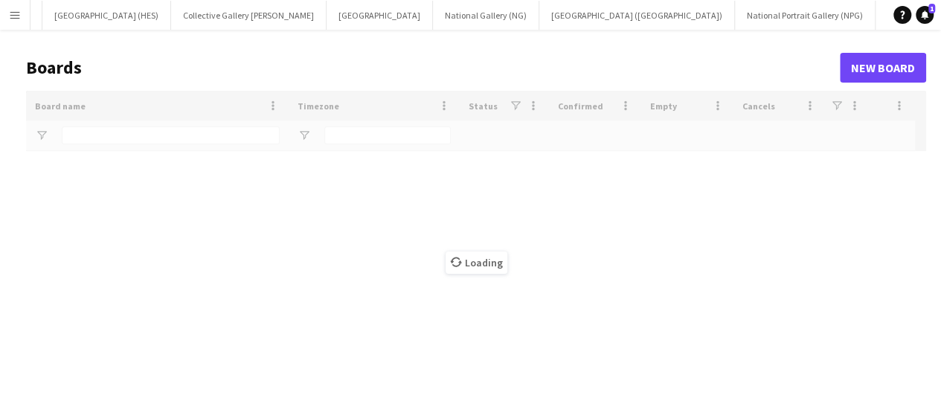
type input "********"
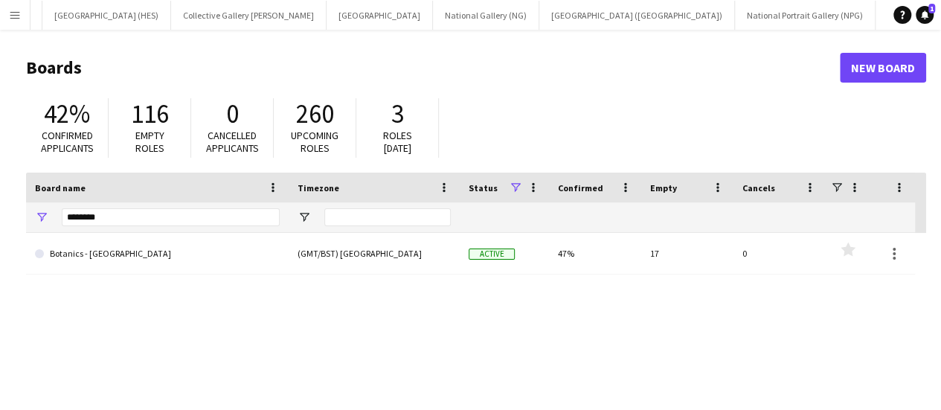
click at [0, 13] on button "Menu" at bounding box center [15, 15] width 30 height 30
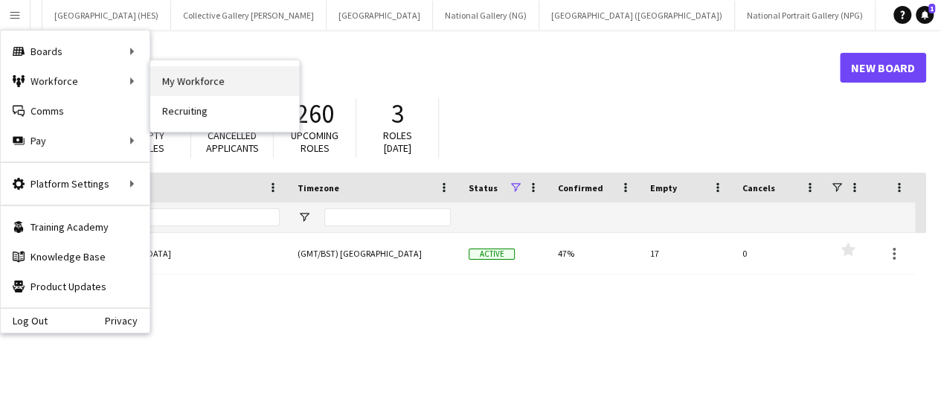
click at [168, 78] on link "My Workforce" at bounding box center [224, 81] width 149 height 30
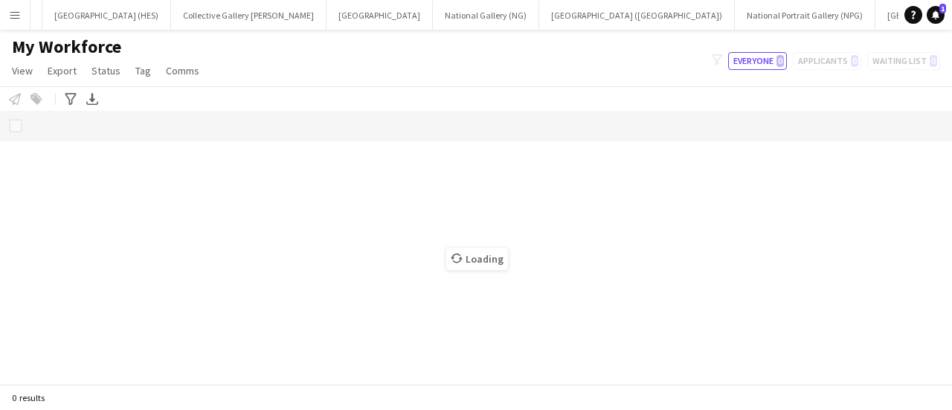
scroll to position [0, 146]
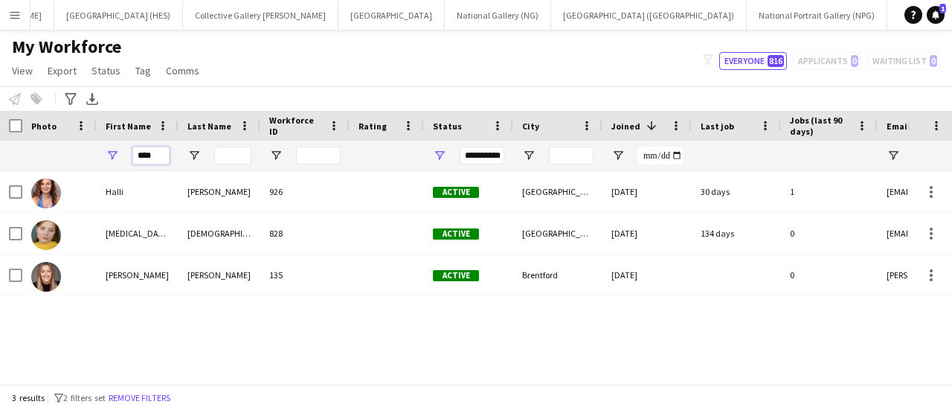
click at [146, 146] on input "****" at bounding box center [150, 155] width 37 height 18
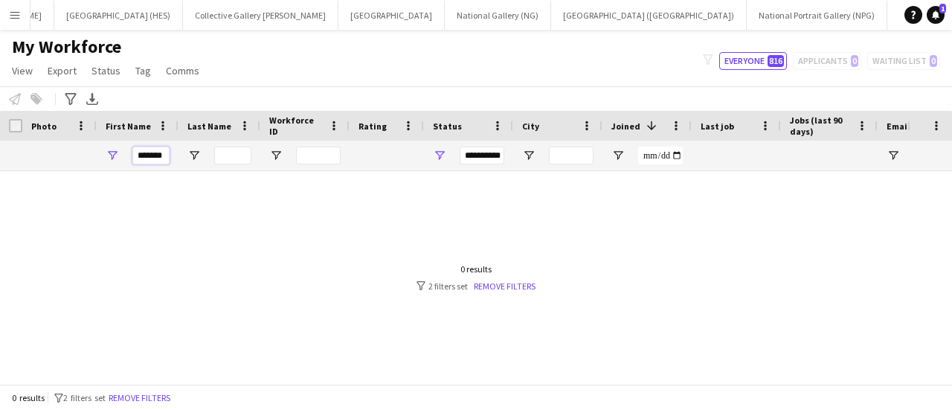
type input "*******"
click at [146, 146] on input "*******" at bounding box center [150, 155] width 37 height 18
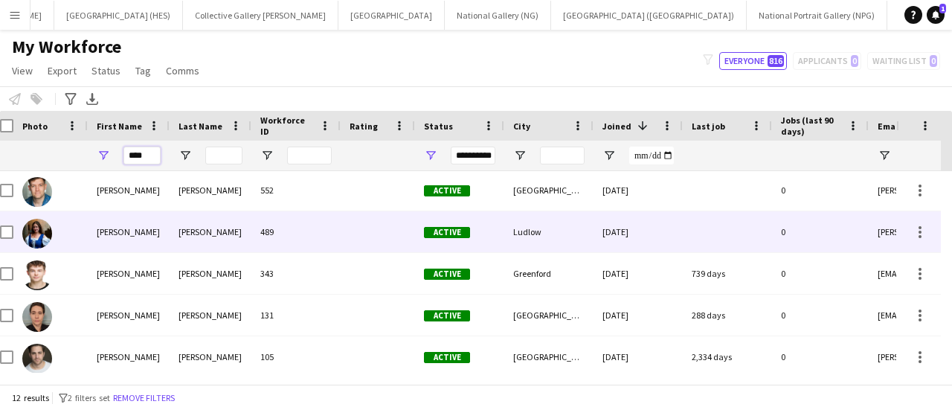
scroll to position [297, 0]
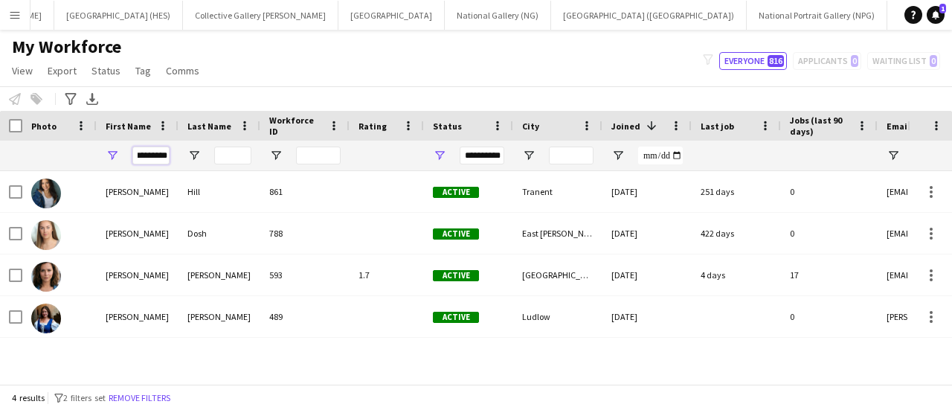
type input "*********"
click at [485, 154] on div "**********" at bounding box center [482, 155] width 45 height 18
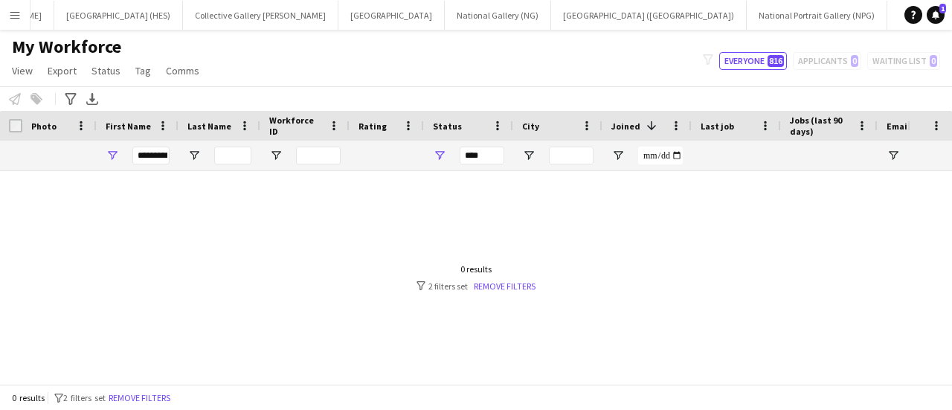
click at [408, 64] on div "My Workforce View Views Default view New view Update view Delete view Edit name…" at bounding box center [476, 61] width 952 height 51
click at [493, 154] on div "***" at bounding box center [482, 155] width 45 height 18
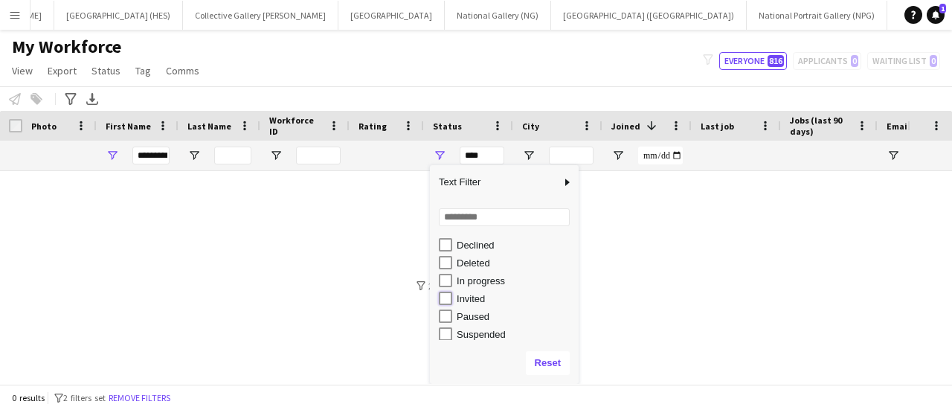
type input "**********"
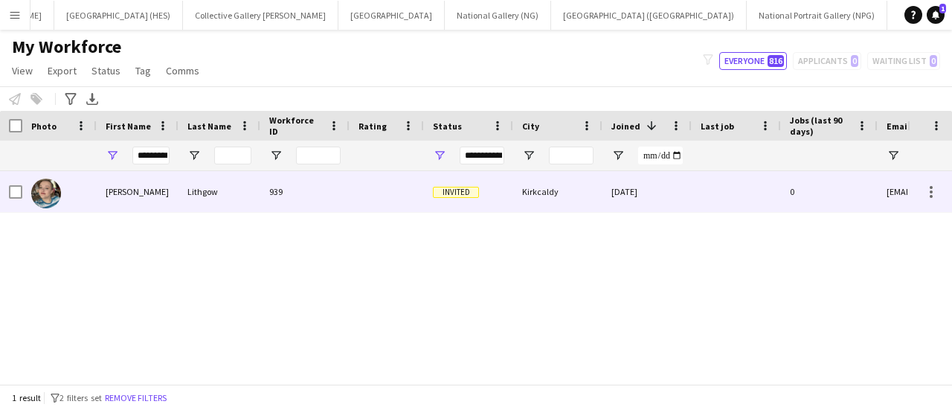
click at [254, 200] on div "Lithgow" at bounding box center [219, 191] width 82 height 41
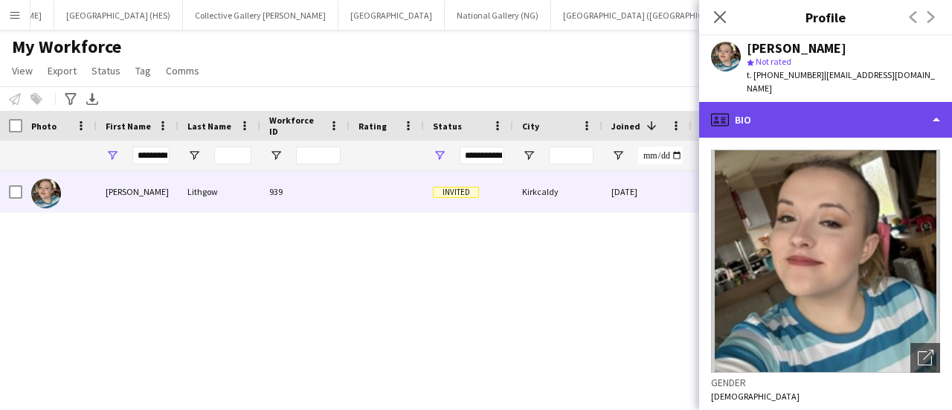
click at [790, 115] on div "profile Bio" at bounding box center [825, 120] width 253 height 36
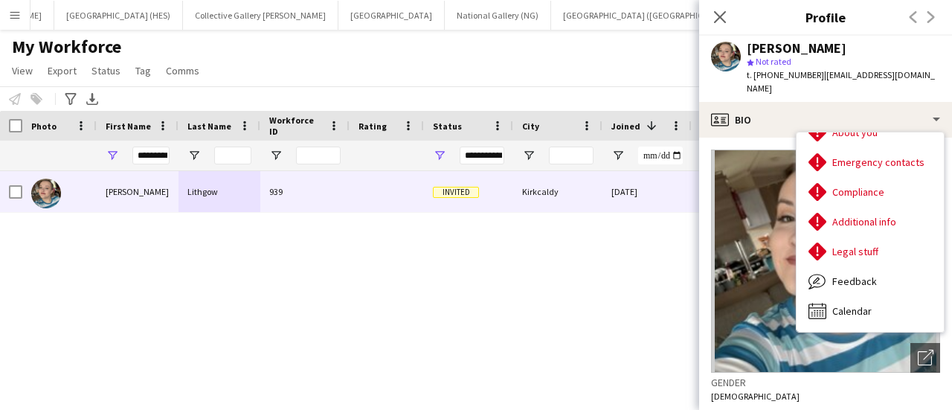
click at [773, 73] on span "t. [PHONE_NUMBER]" at bounding box center [785, 74] width 77 height 11
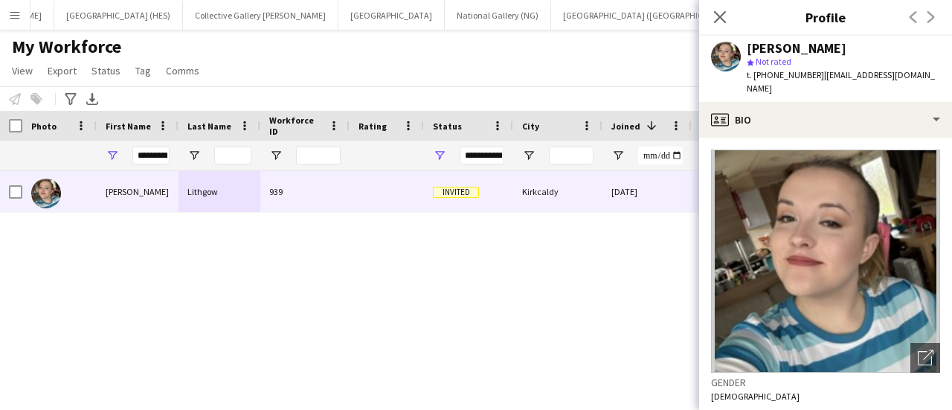
drag, startPoint x: 770, startPoint y: 74, endPoint x: 811, endPoint y: 77, distance: 41.0
click at [811, 77] on span "t. [PHONE_NUMBER]" at bounding box center [785, 74] width 77 height 11
drag, startPoint x: 817, startPoint y: 77, endPoint x: 770, endPoint y: 78, distance: 46.9
click at [770, 78] on span "t. [PHONE_NUMBER]" at bounding box center [785, 74] width 77 height 11
copy span "7305132996"
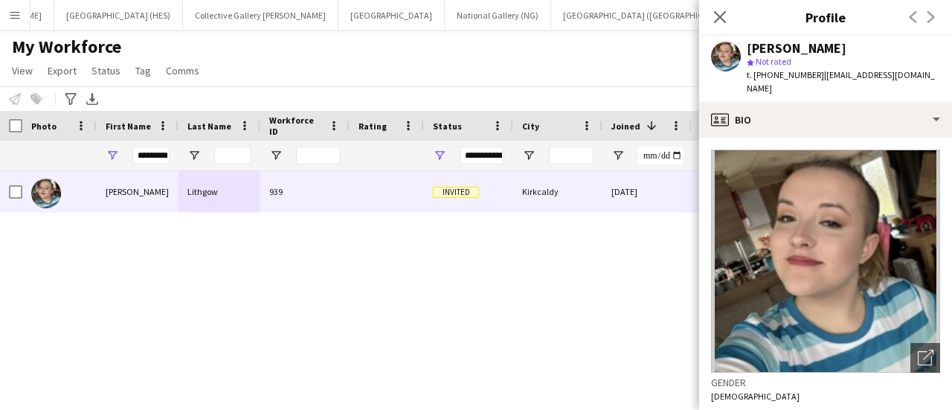
click at [452, 59] on div "My Workforce View Views Default view New view Update view Delete view Edit name…" at bounding box center [476, 61] width 952 height 51
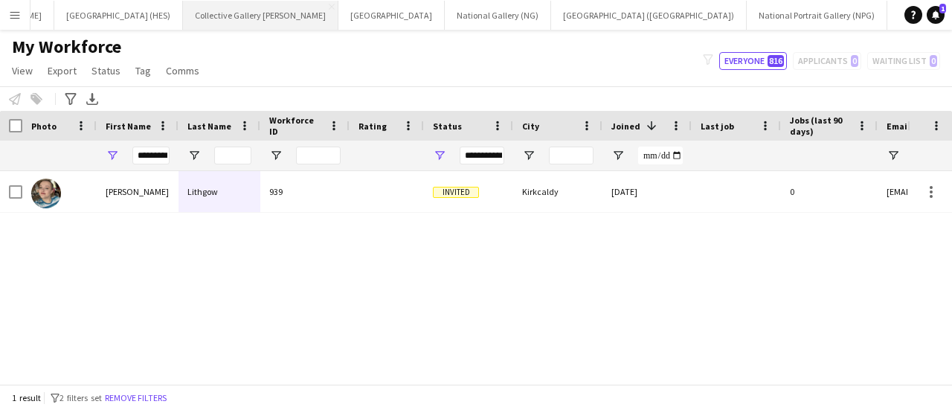
click at [183, 4] on button "Collective Gallery [PERSON_NAME][GEOGRAPHIC_DATA]" at bounding box center [260, 15] width 155 height 29
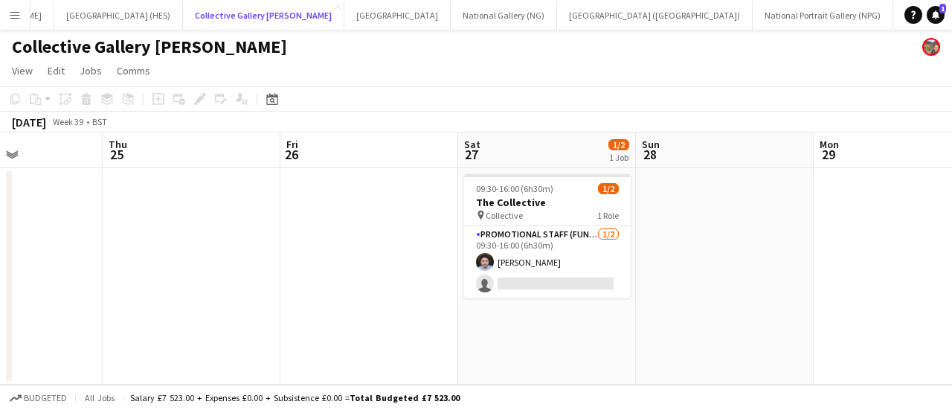
scroll to position [0, 396]
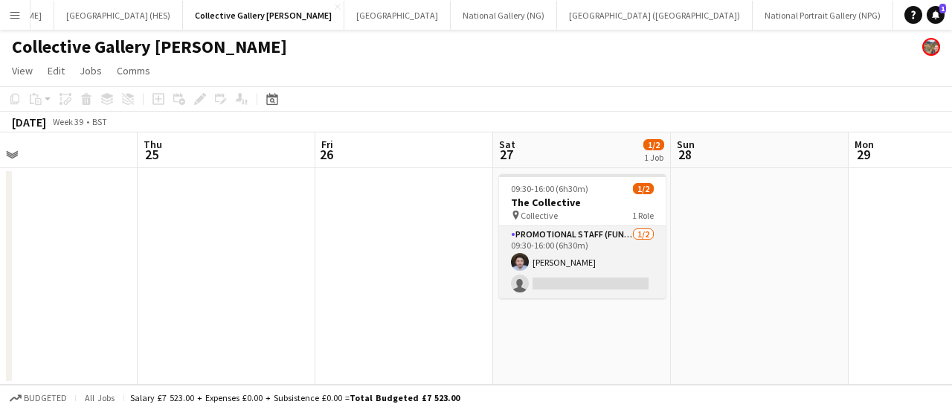
click at [597, 274] on app-card-role "Promotional Staff (Fundraiser) [DATE] 09:30-16:00 (6h30m) [PERSON_NAME] single-…" at bounding box center [582, 262] width 167 height 72
